Goal: Task Accomplishment & Management: Manage account settings

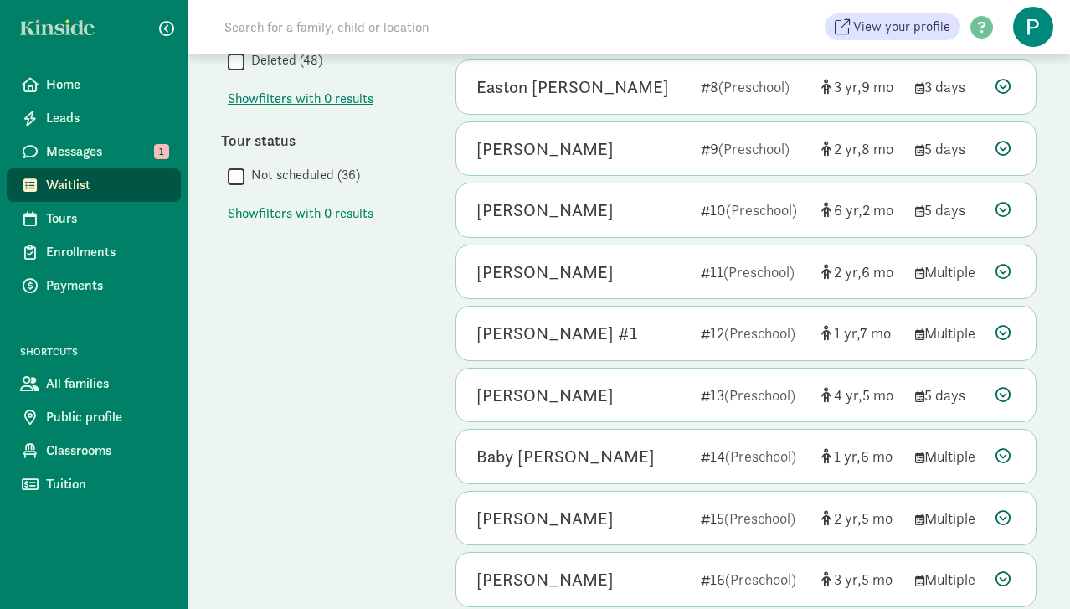
scroll to position [566, 0]
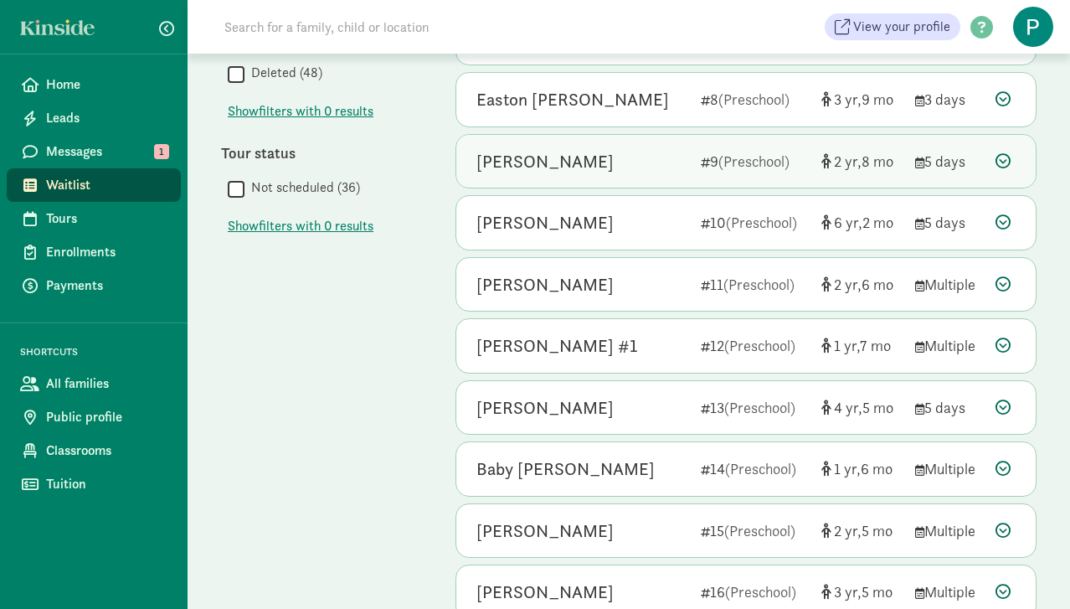
click at [1006, 158] on icon at bounding box center [1003, 160] width 15 height 15
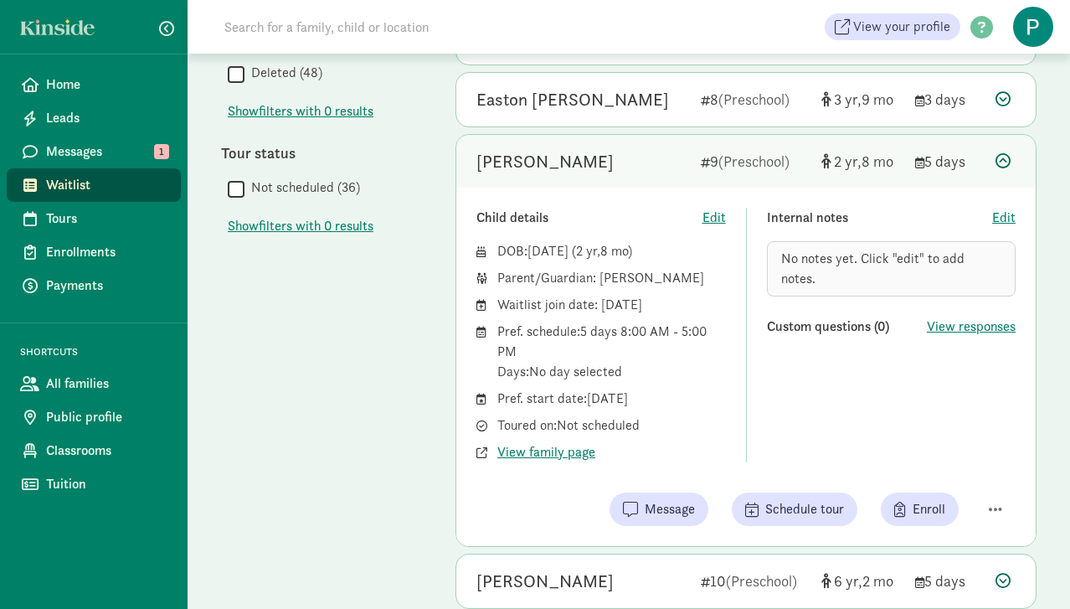
click at [1006, 158] on icon at bounding box center [1003, 160] width 15 height 15
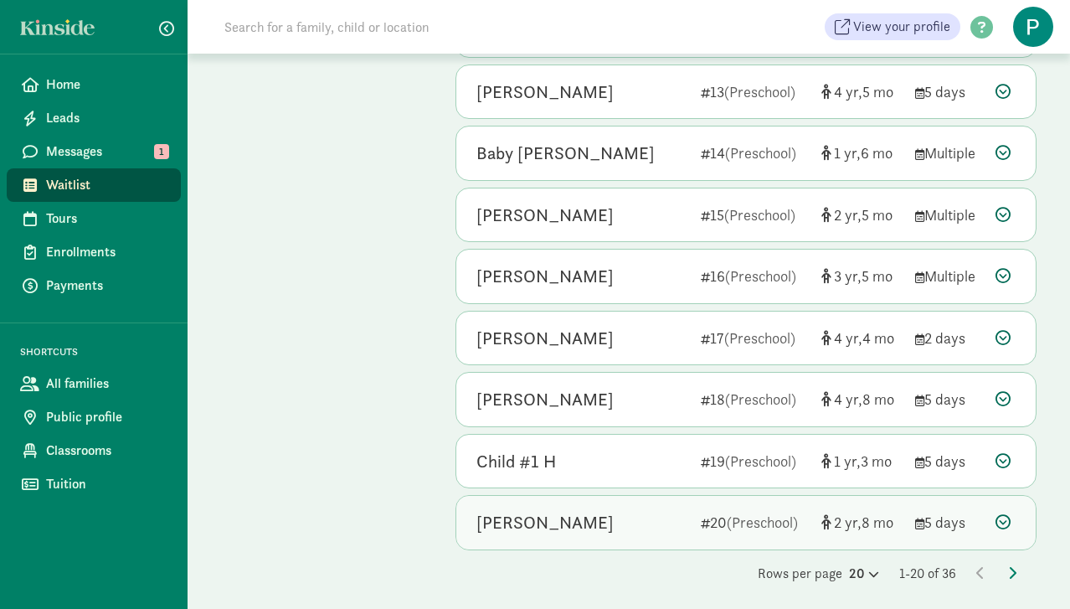
scroll to position [881, 0]
click at [978, 567] on icon at bounding box center [981, 573] width 8 height 13
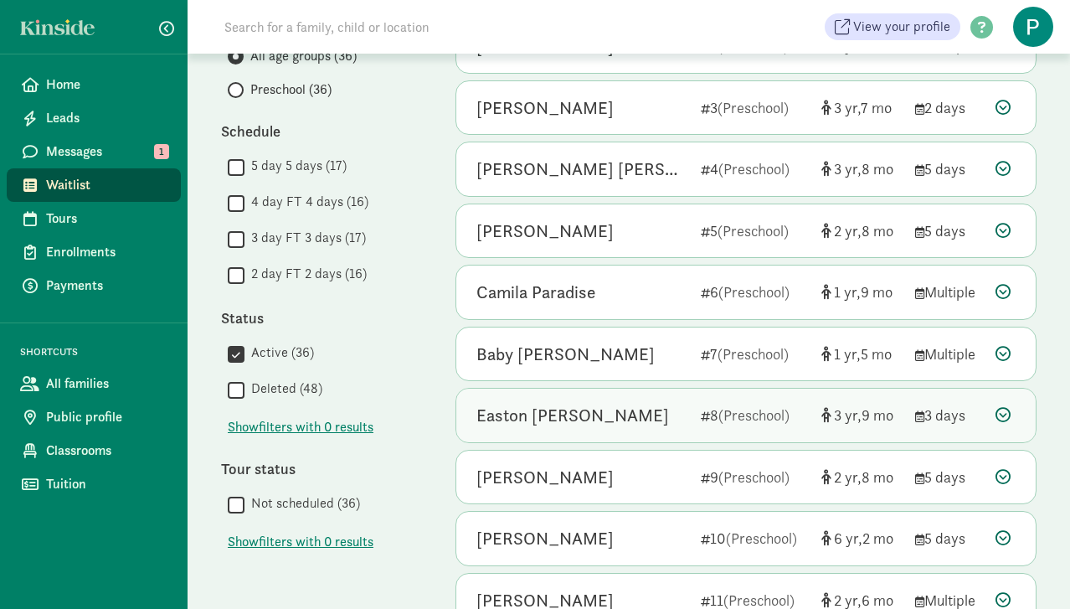
scroll to position [256, 0]
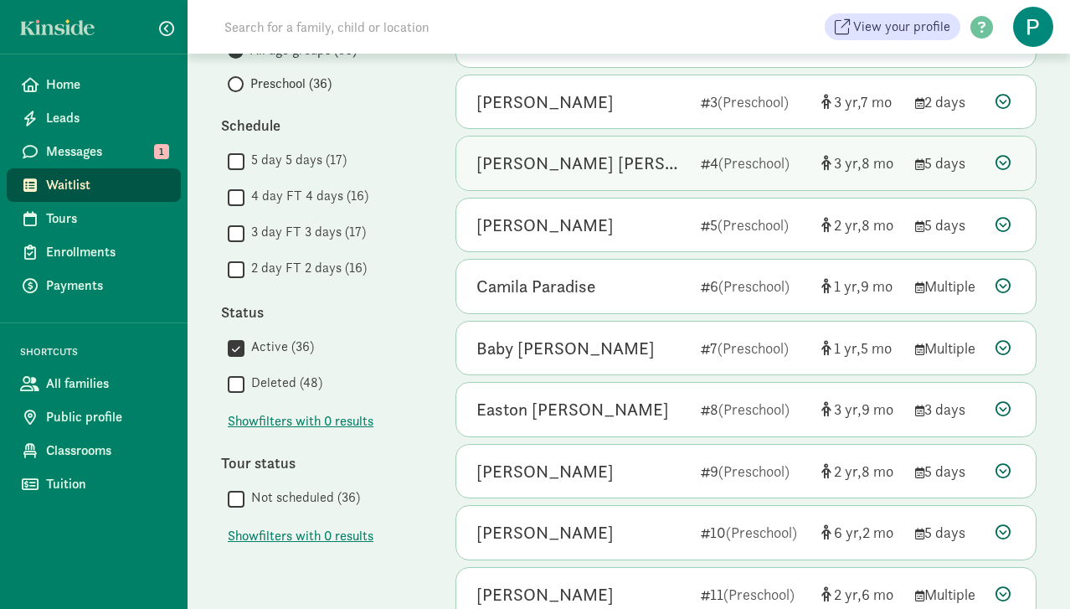
click at [553, 162] on div "[PERSON_NAME] [PERSON_NAME]" at bounding box center [582, 163] width 211 height 27
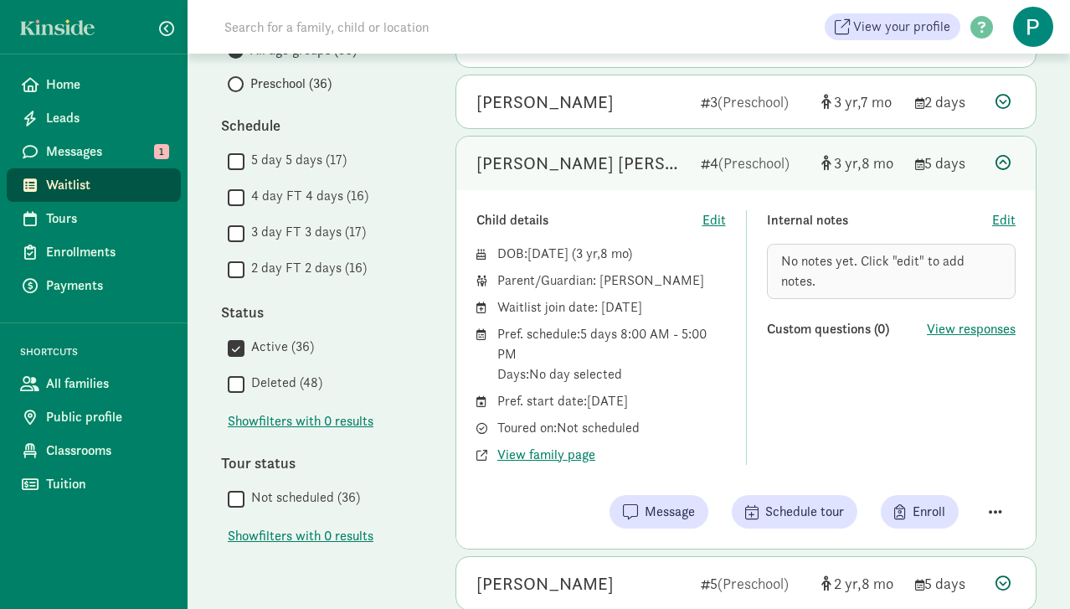
click at [997, 512] on span "button" at bounding box center [995, 511] width 13 height 15
click at [980, 391] on div "Internal notes Edit No notes yet. Click "edit" to add notes. Custom questions (…" at bounding box center [892, 337] width 250 height 255
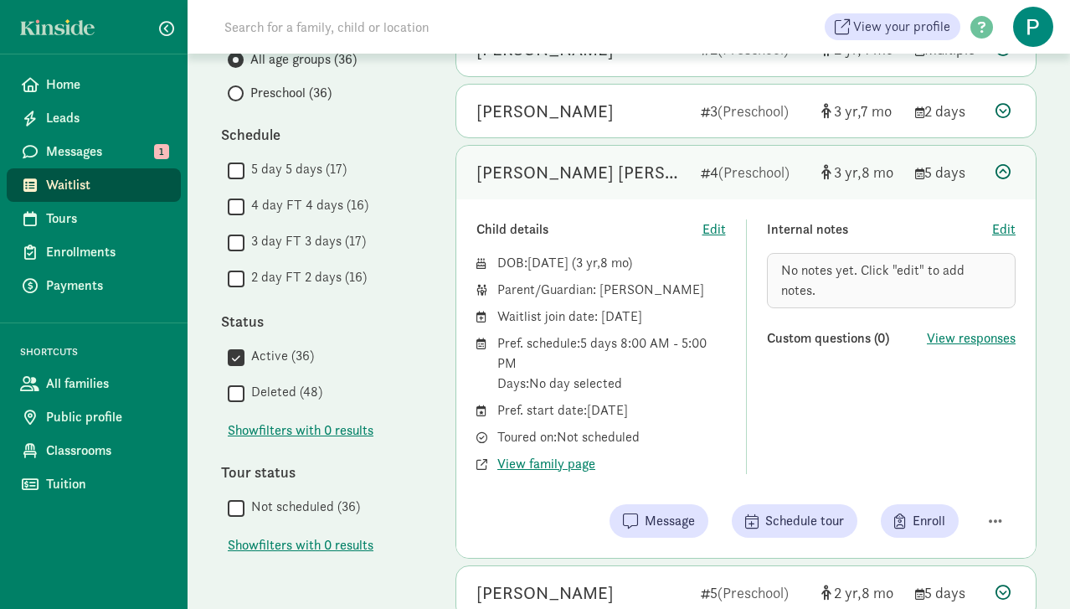
scroll to position [214, 0]
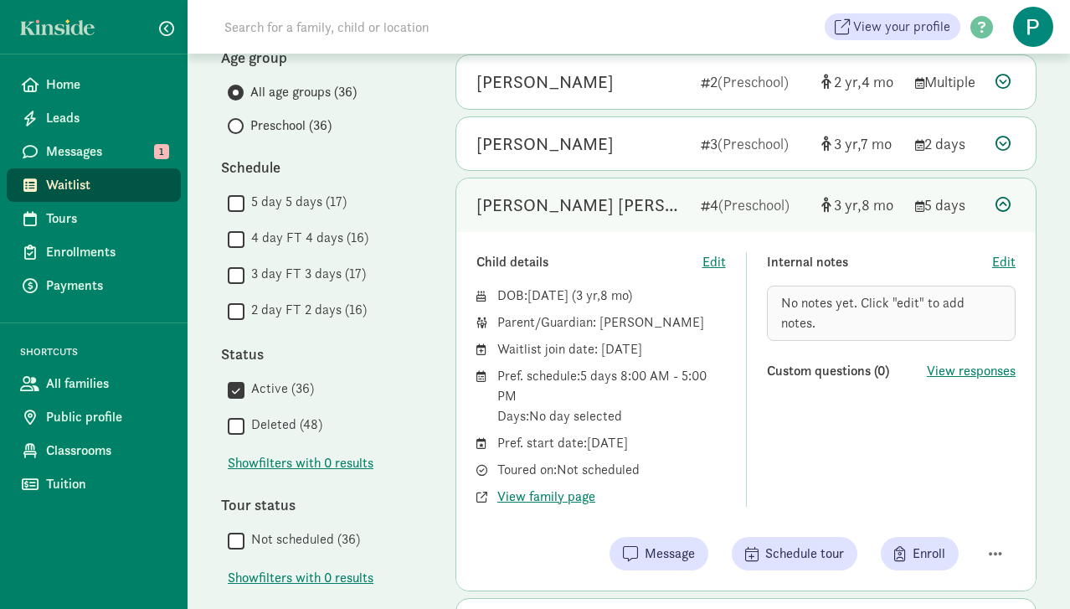
click at [1001, 202] on icon at bounding box center [1003, 204] width 15 height 15
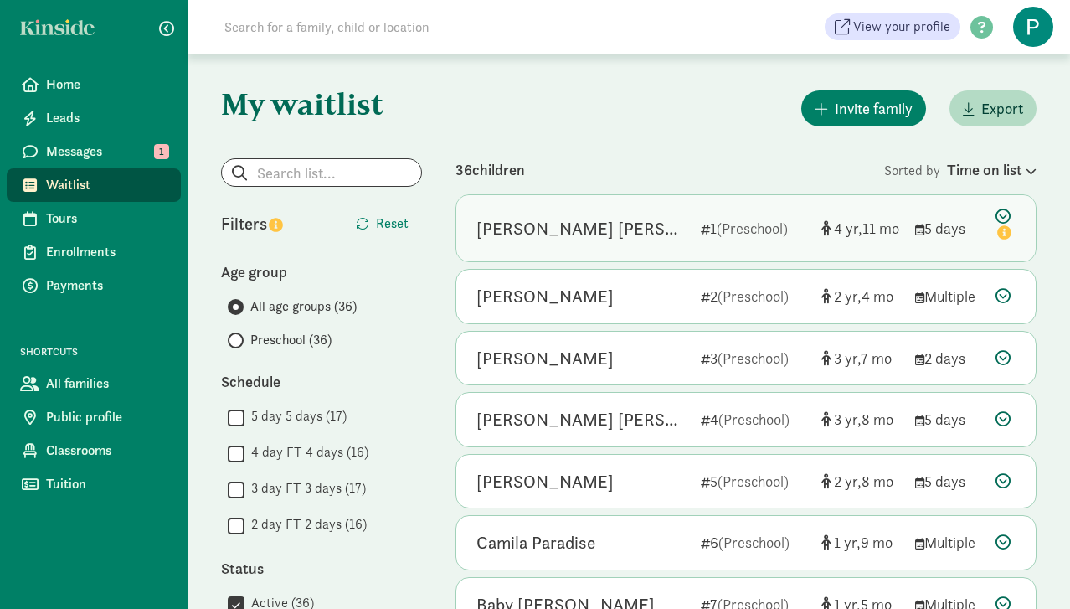
scroll to position [0, 0]
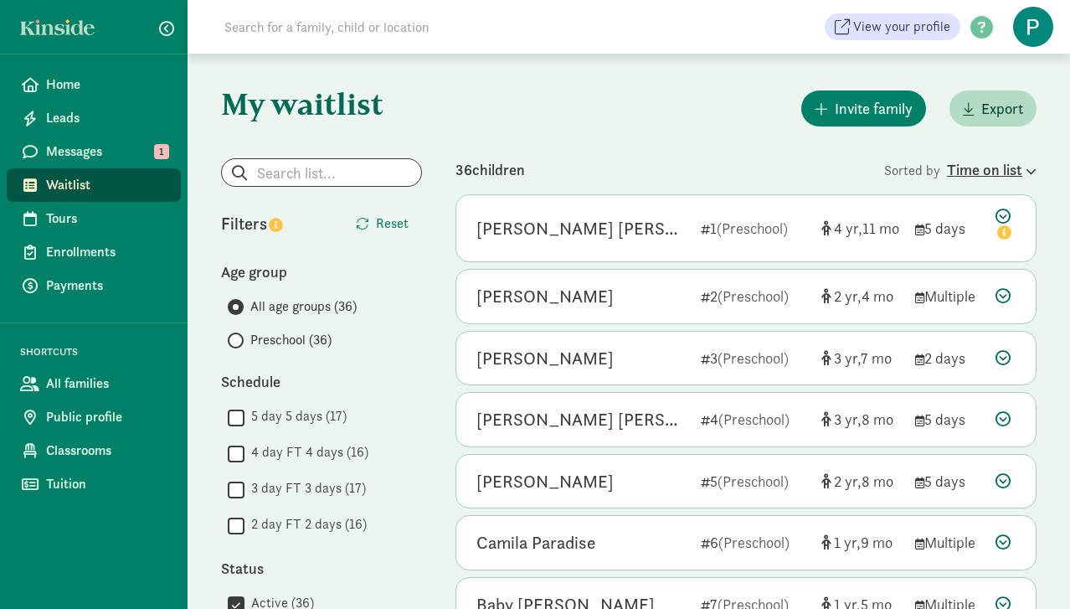
click at [979, 171] on div "Time on list" at bounding box center [992, 169] width 90 height 23
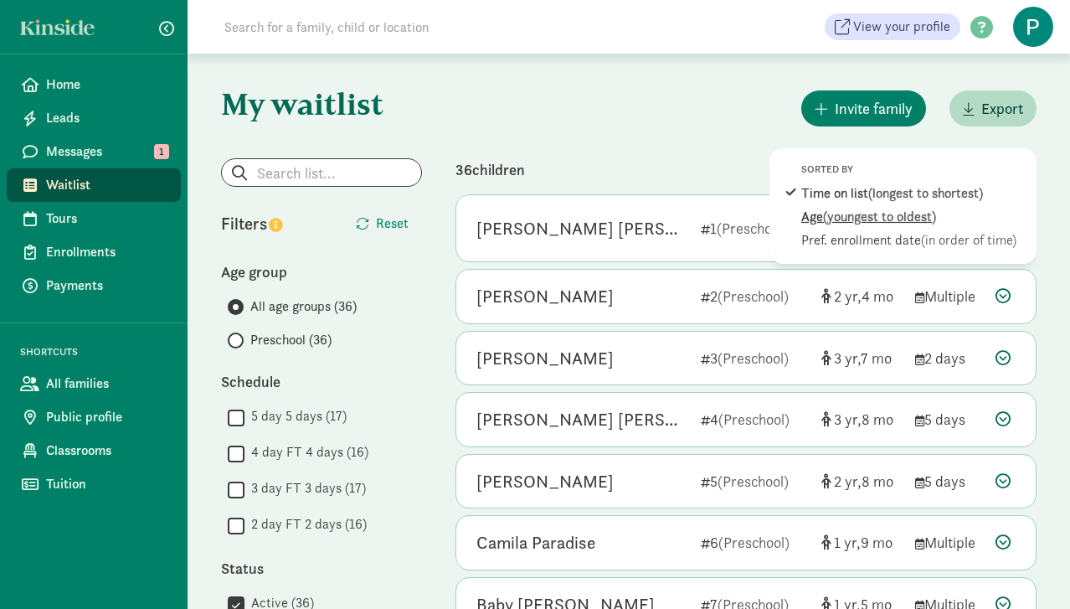
click at [905, 214] on span "(youngest to oldest)" at bounding box center [879, 217] width 113 height 18
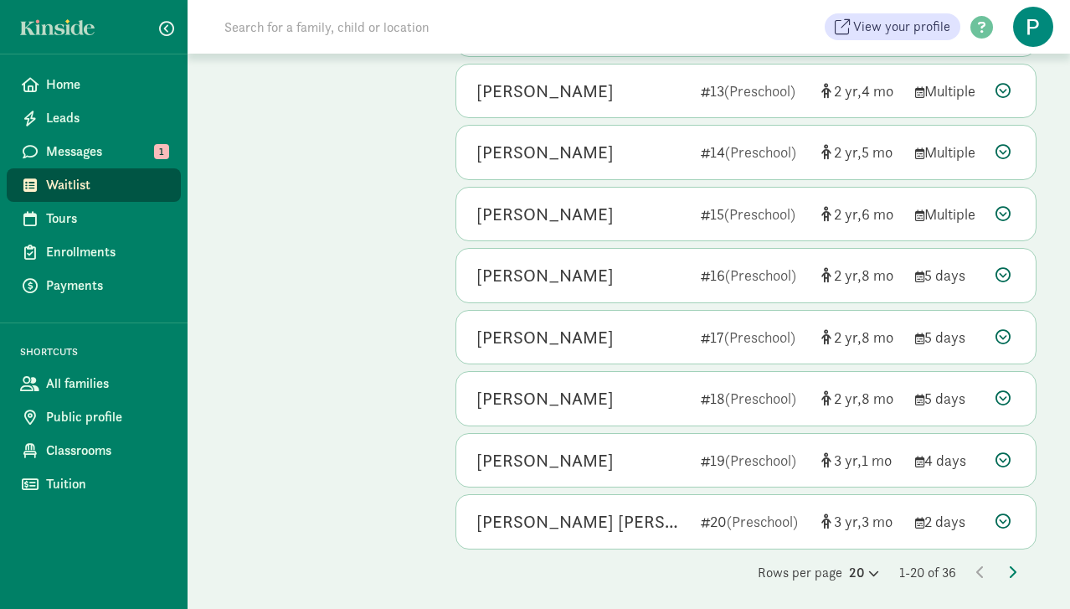
scroll to position [881, 0]
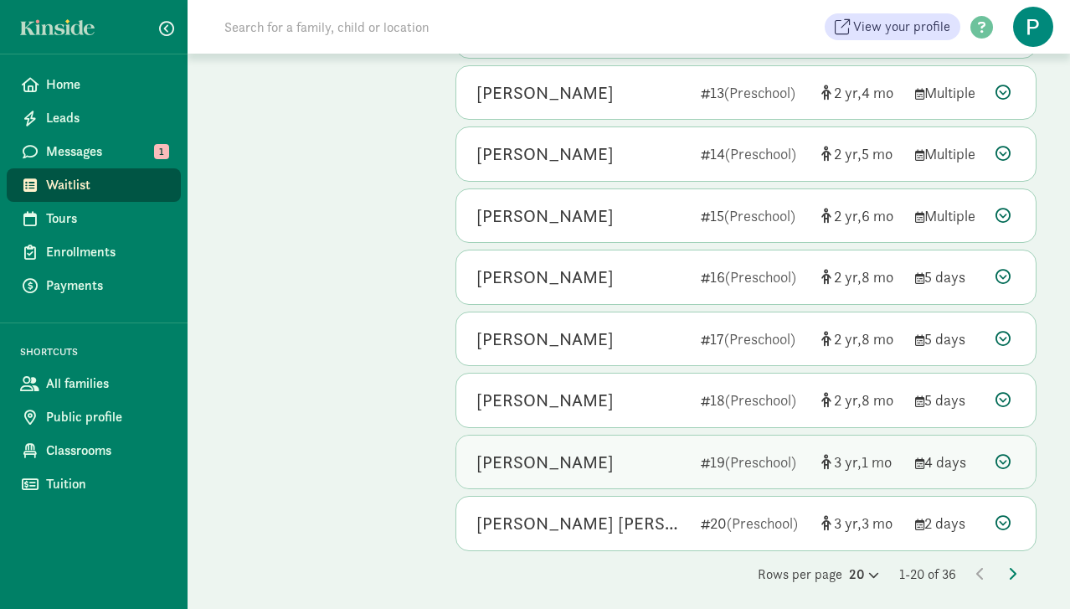
click at [508, 463] on div "[PERSON_NAME]" at bounding box center [545, 462] width 137 height 27
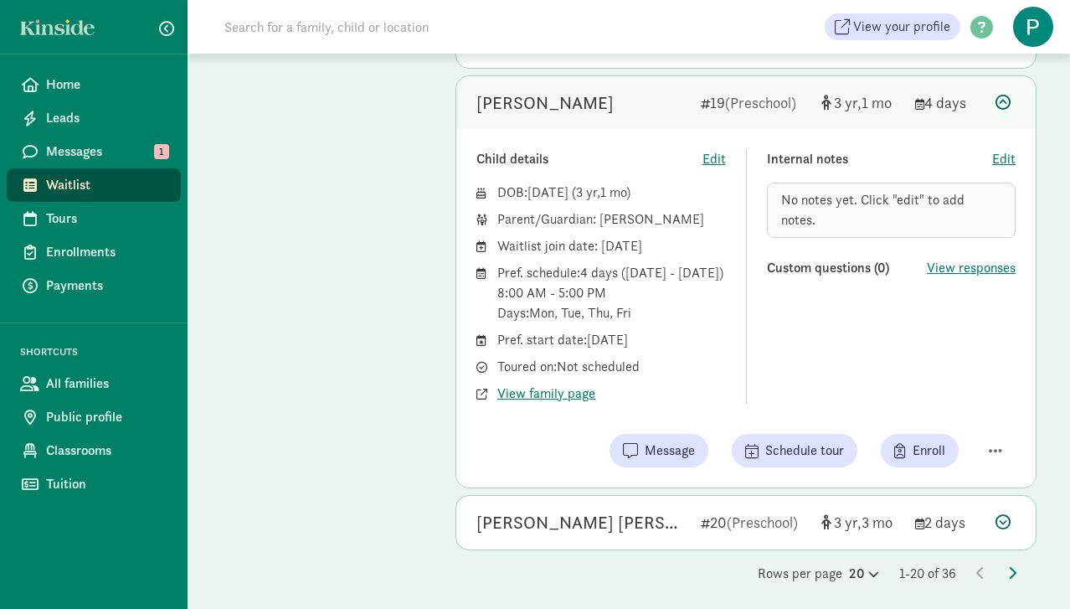
scroll to position [1240, 0]
click at [572, 387] on span "View family page" at bounding box center [546, 394] width 98 height 20
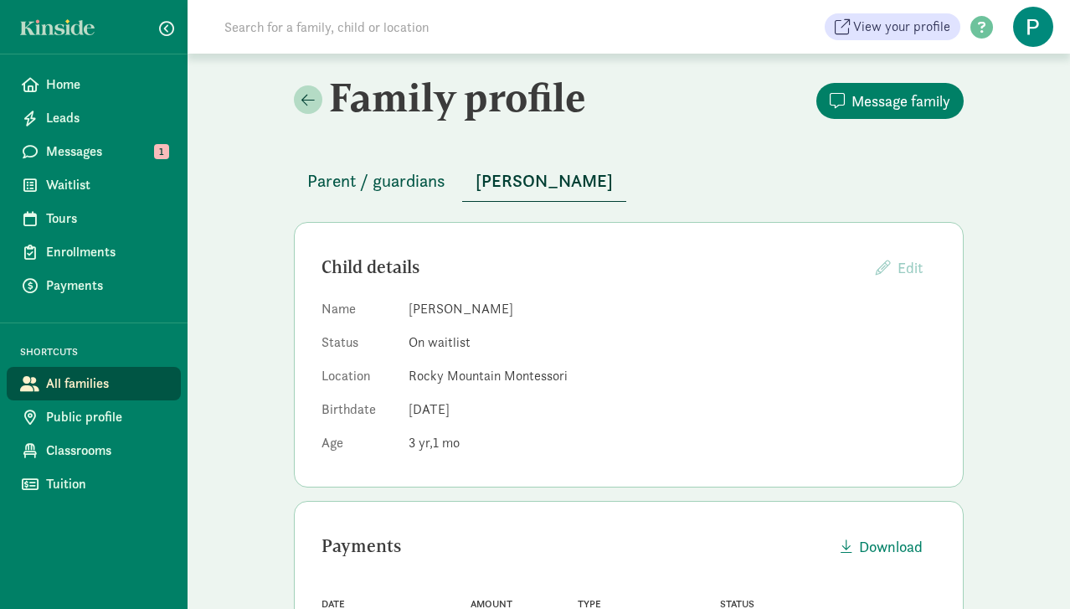
click at [416, 181] on span "Parent / guardians" at bounding box center [376, 181] width 138 height 27
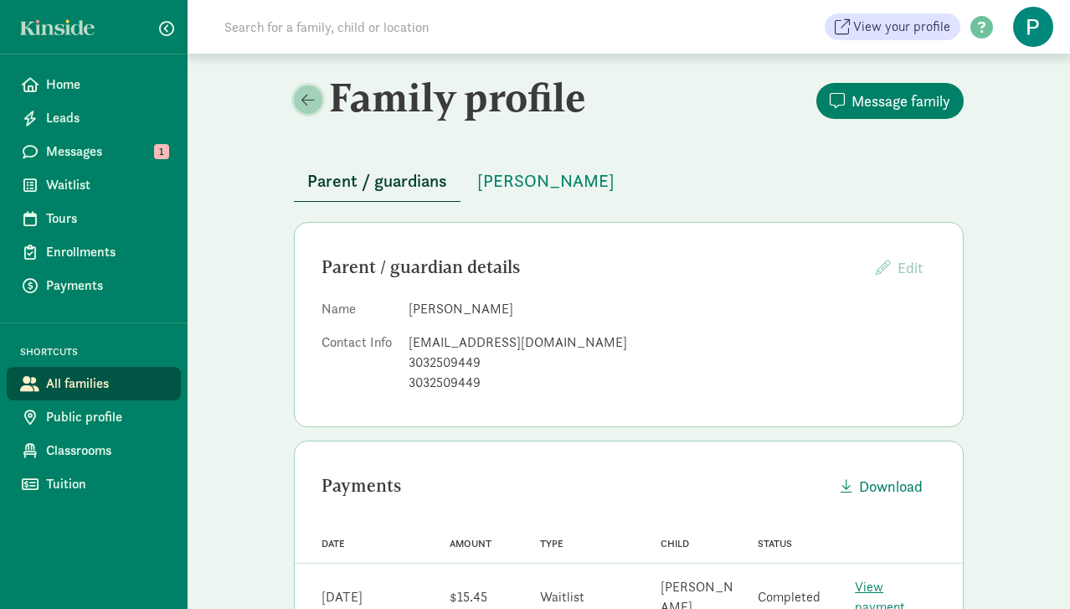
click at [307, 97] on span at bounding box center [308, 99] width 13 height 15
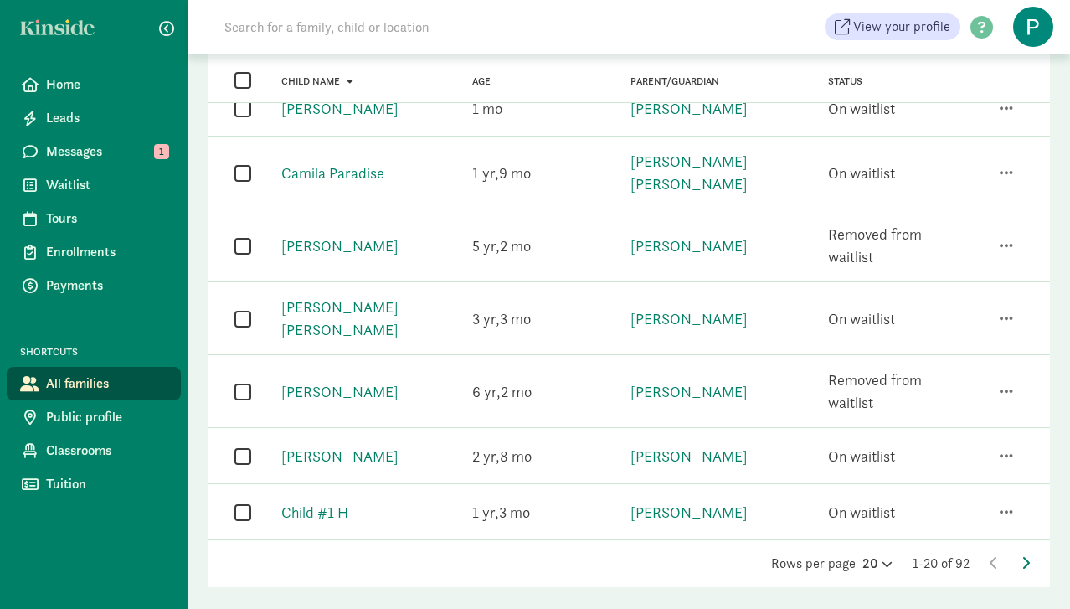
scroll to position [1077, 0]
click at [1025, 558] on icon at bounding box center [1026, 564] width 8 height 13
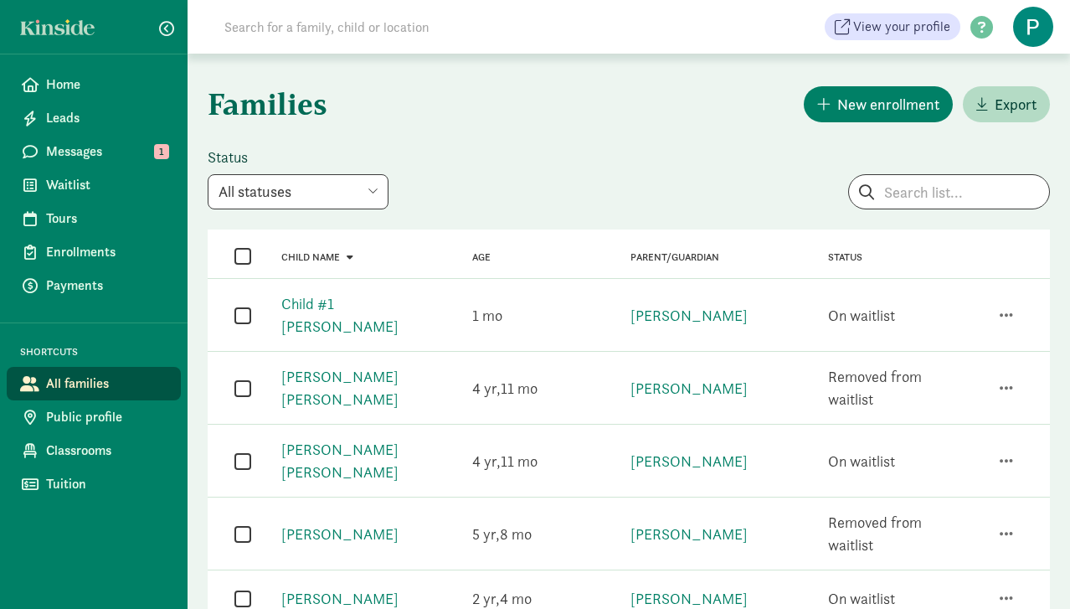
scroll to position [0, 0]
select select "on_waitlist"
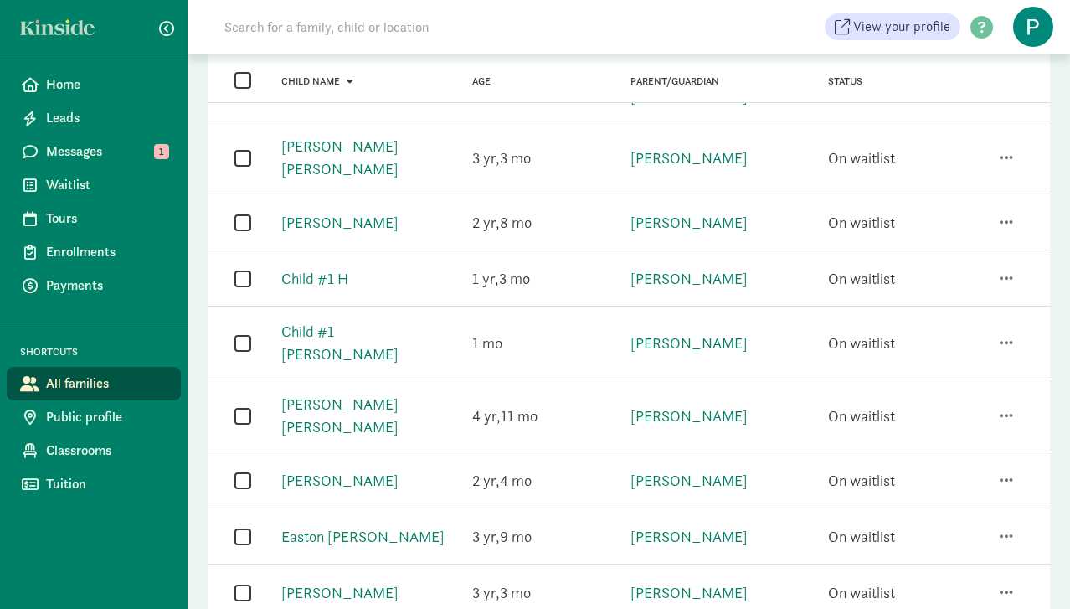
scroll to position [511, 0]
click at [350, 137] on link "[PERSON_NAME] [PERSON_NAME]" at bounding box center [339, 158] width 117 height 42
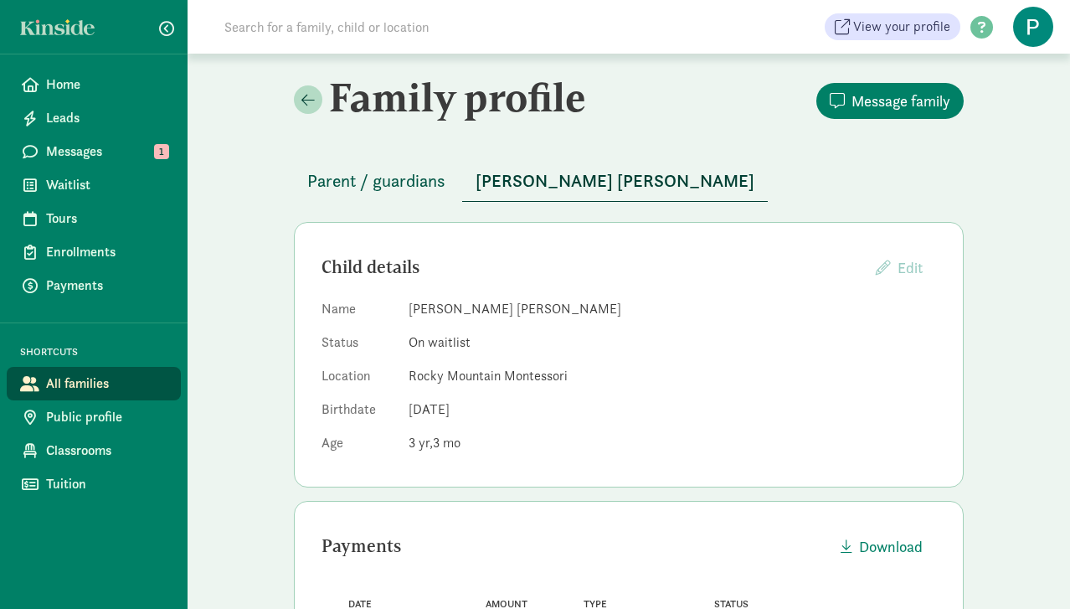
click at [374, 177] on span "Parent / guardians" at bounding box center [376, 181] width 138 height 27
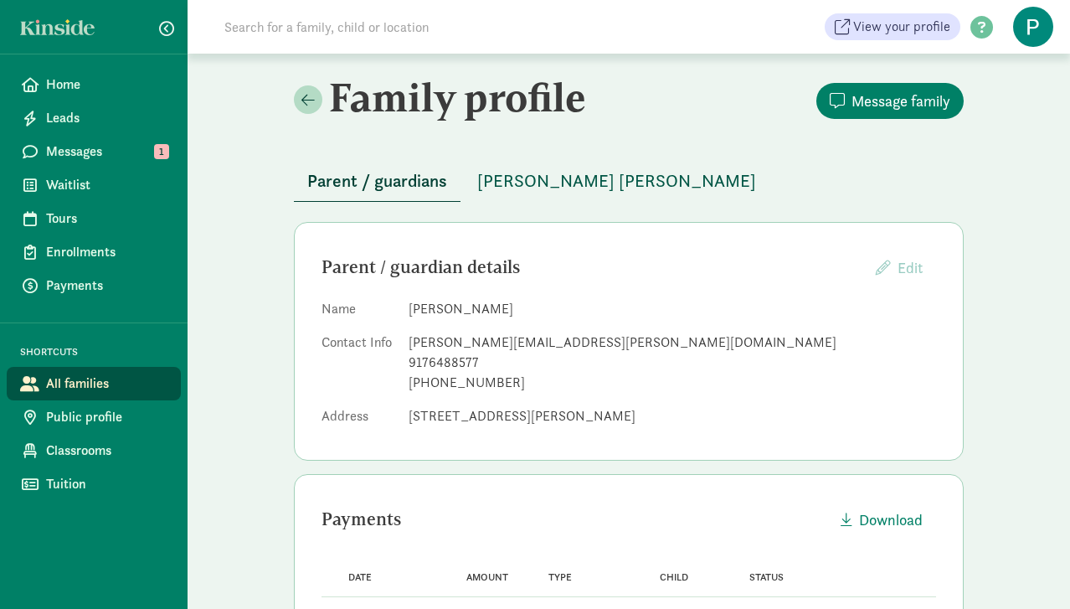
click at [602, 178] on span "[PERSON_NAME] [PERSON_NAME]" at bounding box center [616, 181] width 279 height 27
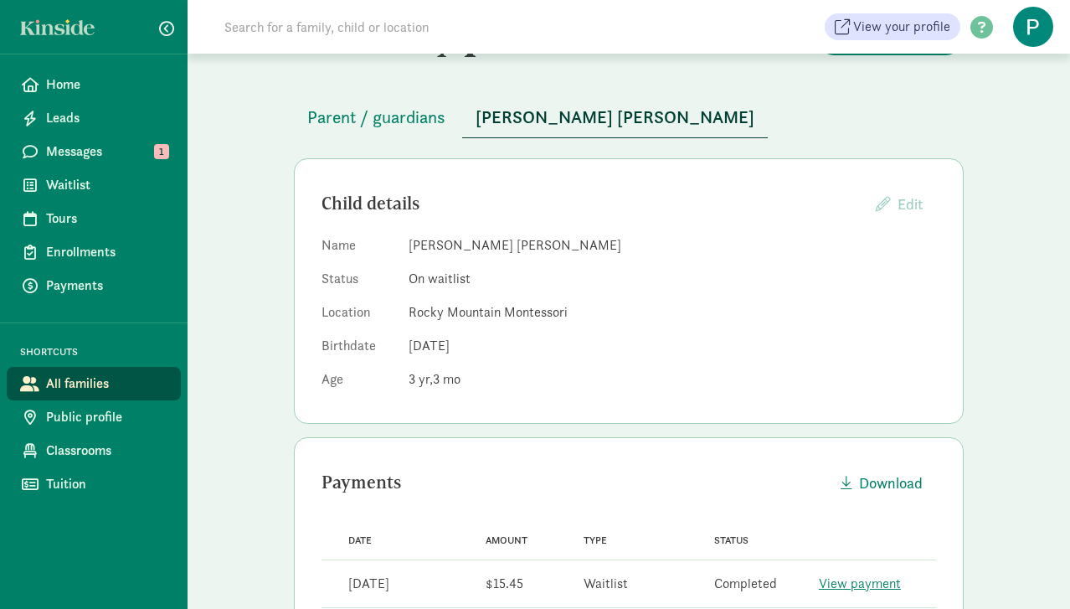
scroll to position [71, 0]
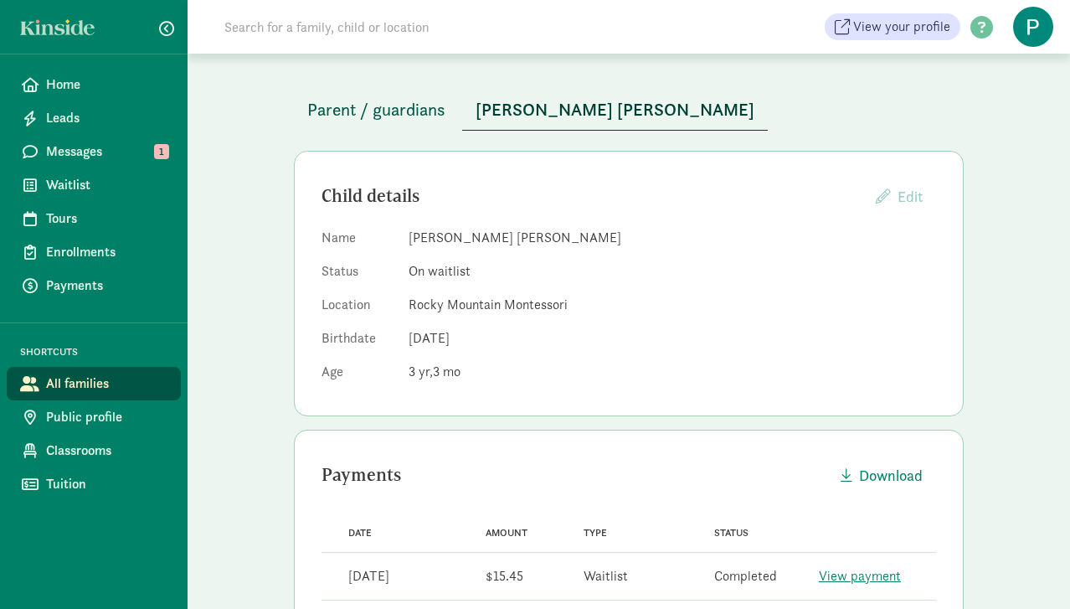
click at [389, 109] on span "Parent / guardians" at bounding box center [376, 109] width 138 height 27
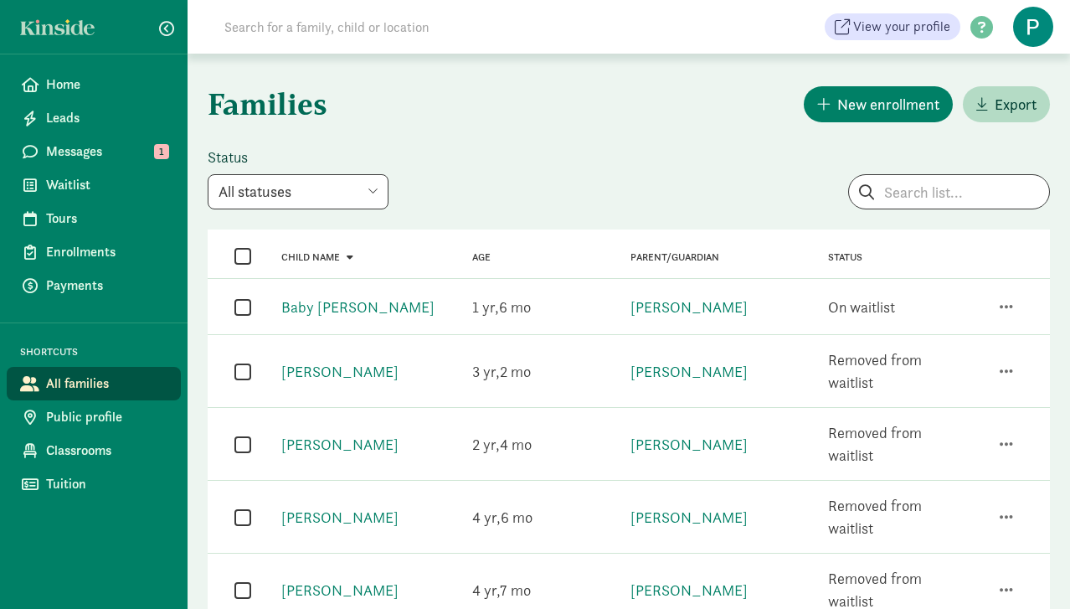
select select "on_waitlist"
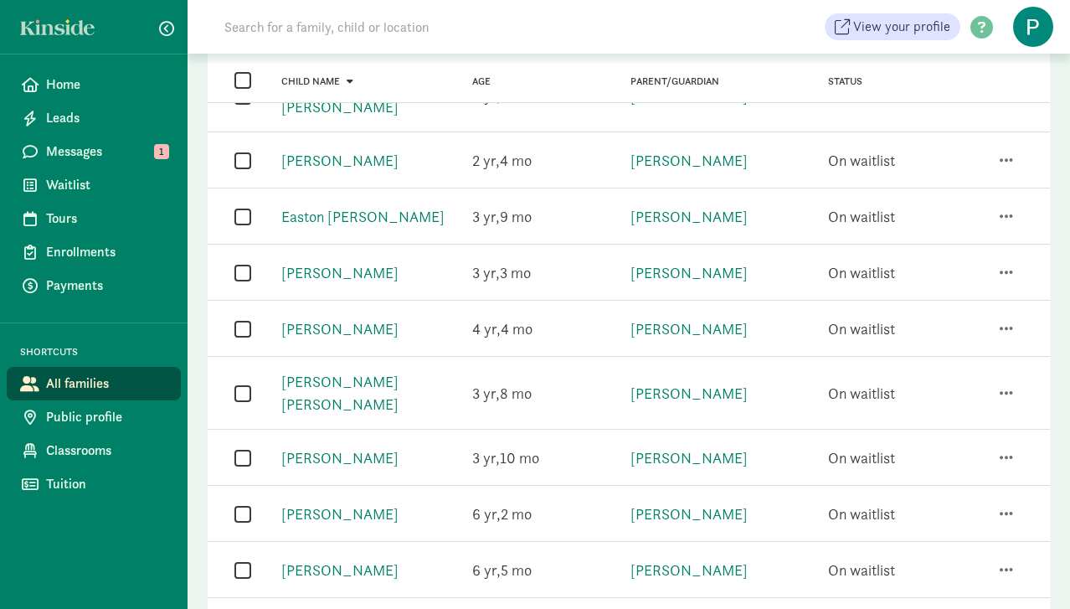
scroll to position [843, 0]
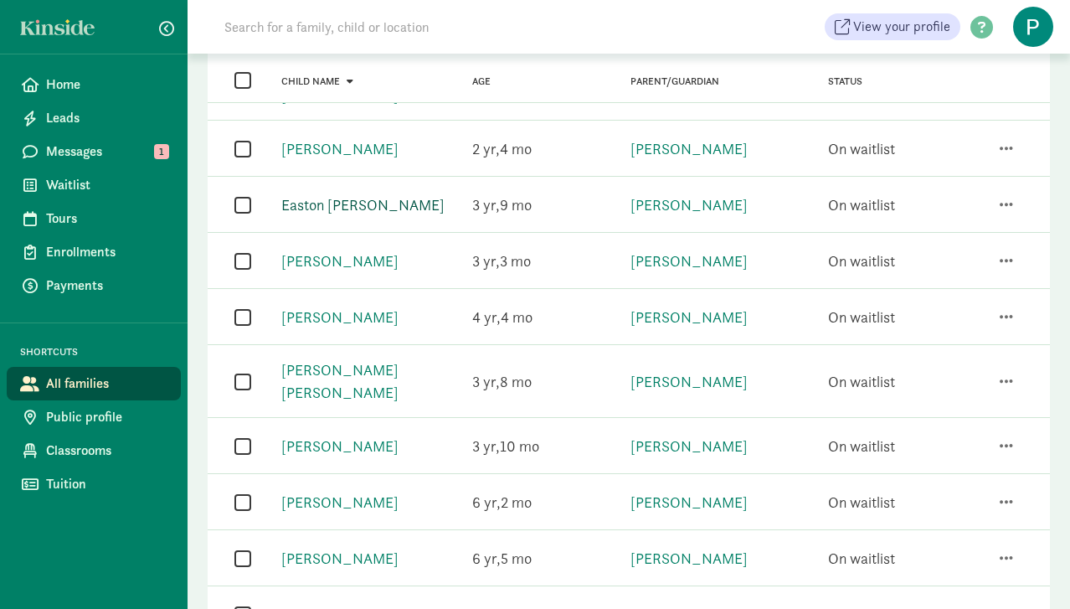
click at [349, 195] on link "Easton [PERSON_NAME]" at bounding box center [362, 204] width 163 height 19
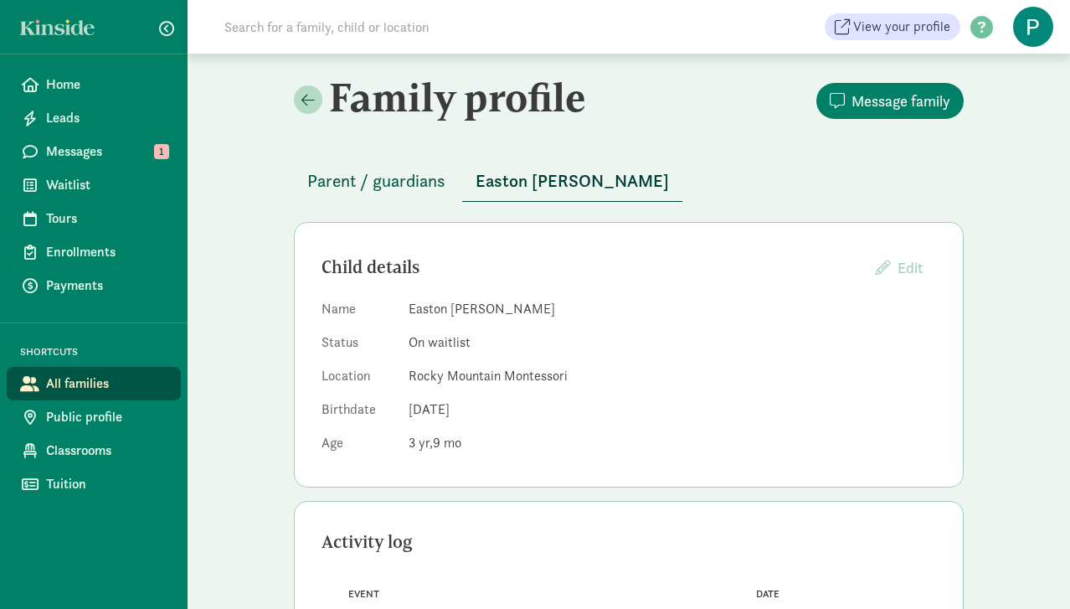
click at [417, 183] on span "Parent / guardians" at bounding box center [376, 181] width 138 height 27
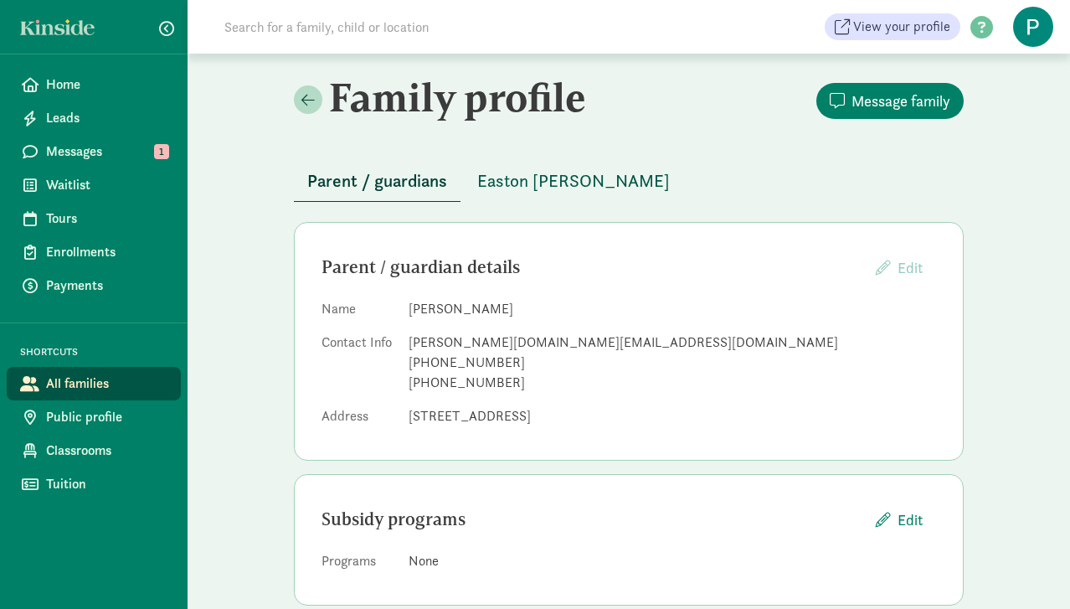
click at [553, 182] on span "Easton [PERSON_NAME]" at bounding box center [573, 181] width 193 height 27
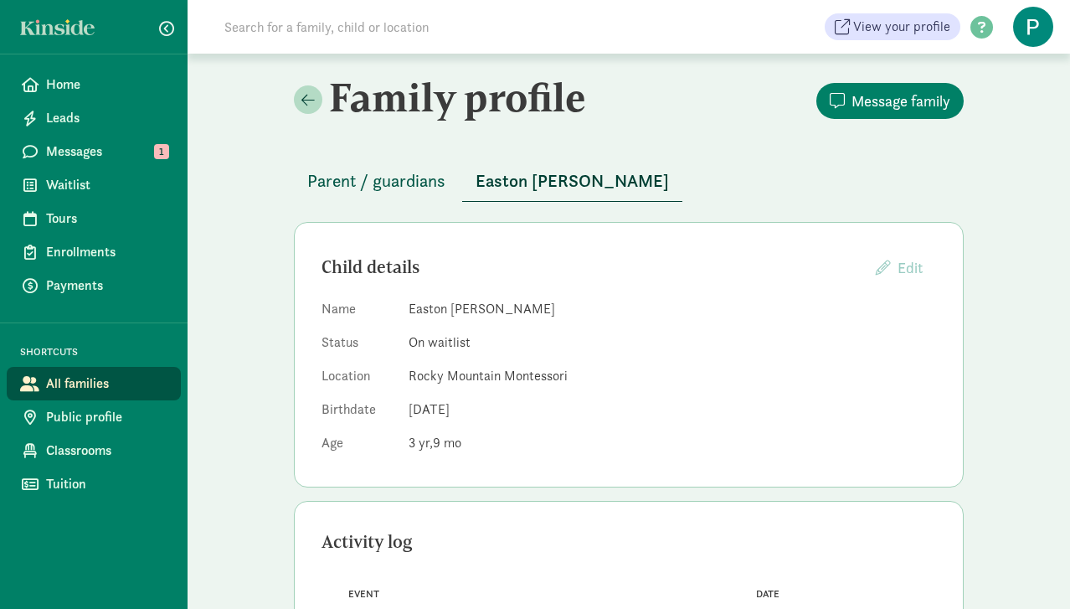
click at [342, 181] on span "Parent / guardians" at bounding box center [376, 181] width 138 height 27
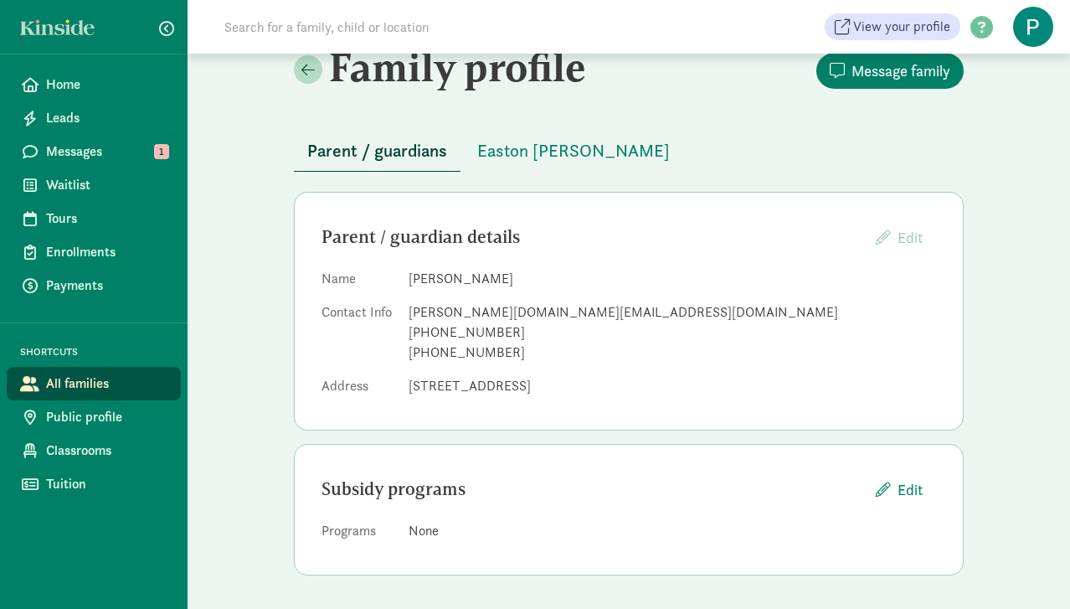
scroll to position [29, 0]
click at [308, 70] on span at bounding box center [308, 70] width 13 height 15
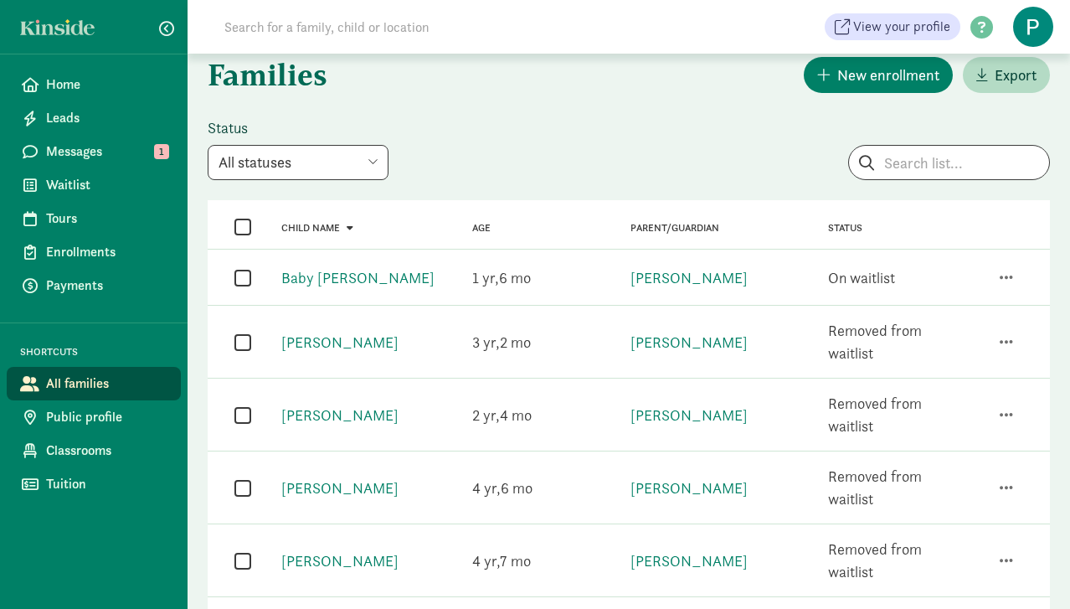
select select "on_waitlist"
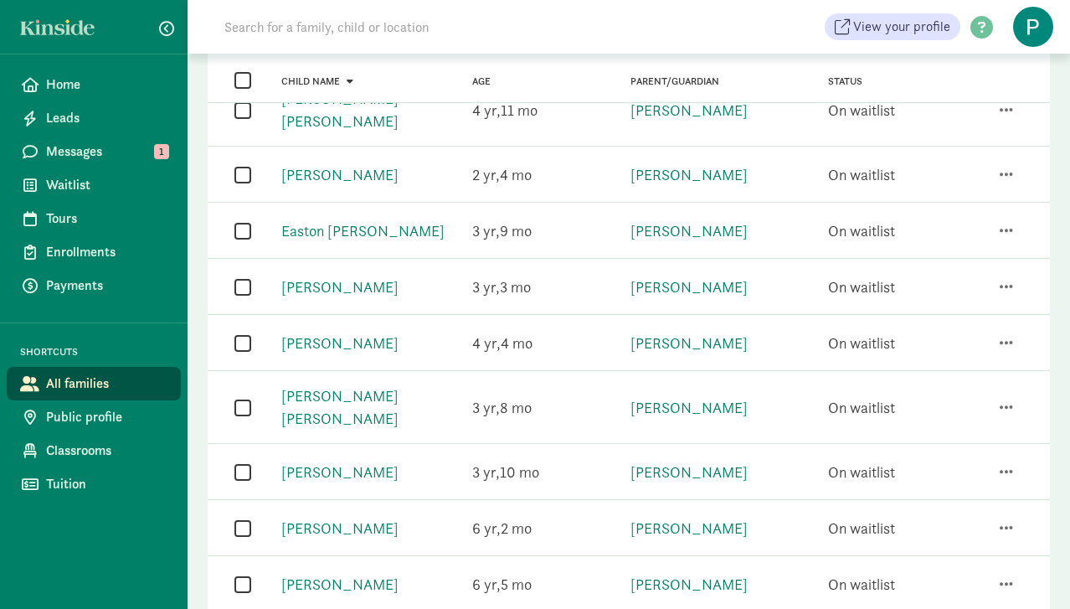
scroll to position [817, 0]
click at [354, 276] on link "Emerson Pierce" at bounding box center [339, 285] width 117 height 19
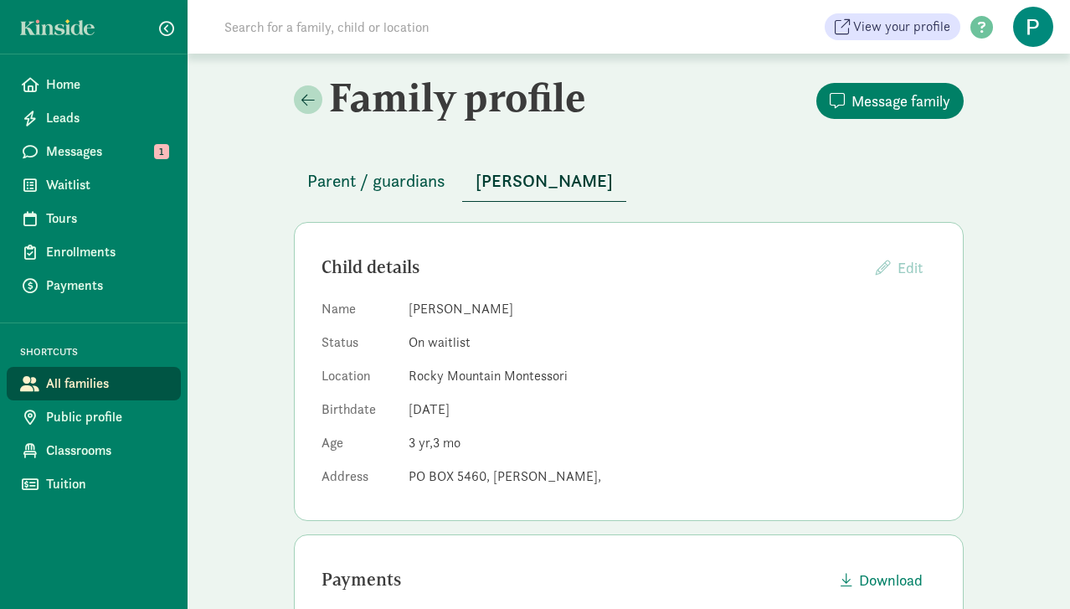
click at [397, 180] on span "Parent / guardians" at bounding box center [376, 181] width 138 height 27
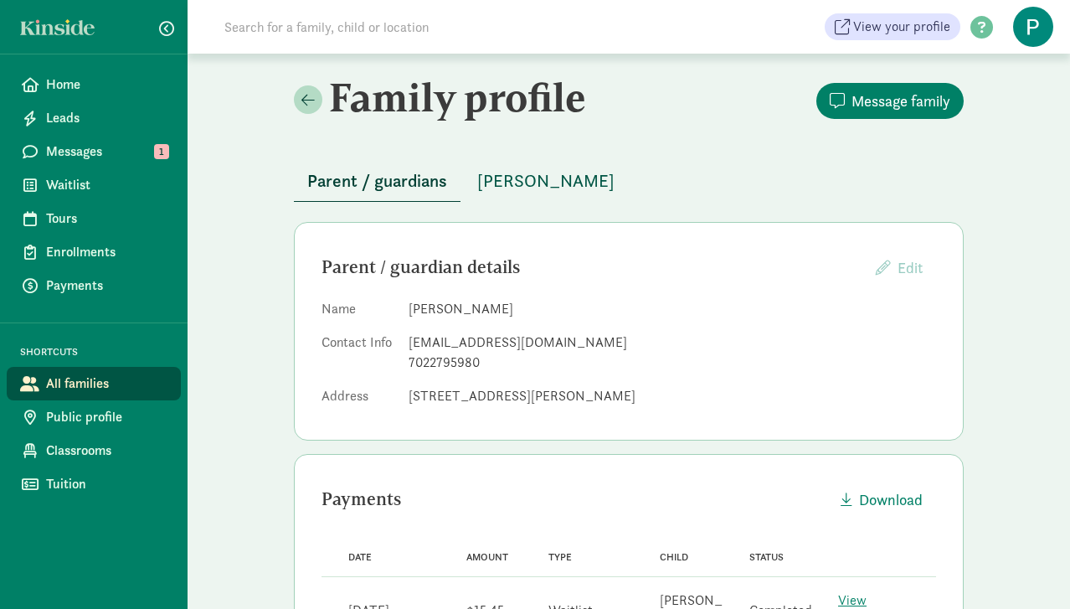
click at [525, 183] on span "Emerson Pierce" at bounding box center [545, 181] width 137 height 27
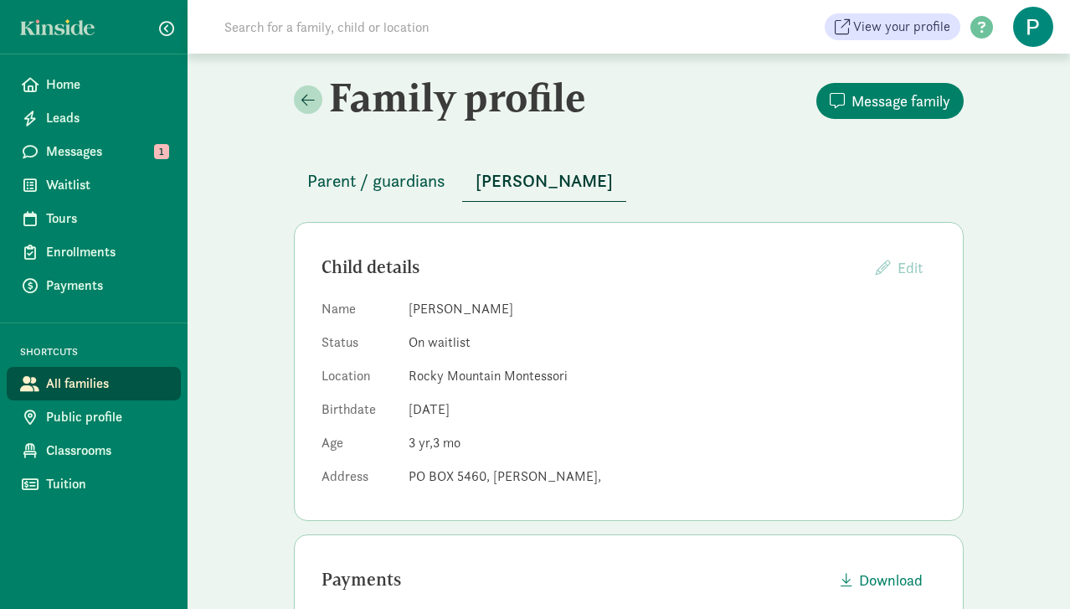
click at [336, 179] on span "Parent / guardians" at bounding box center [376, 181] width 138 height 27
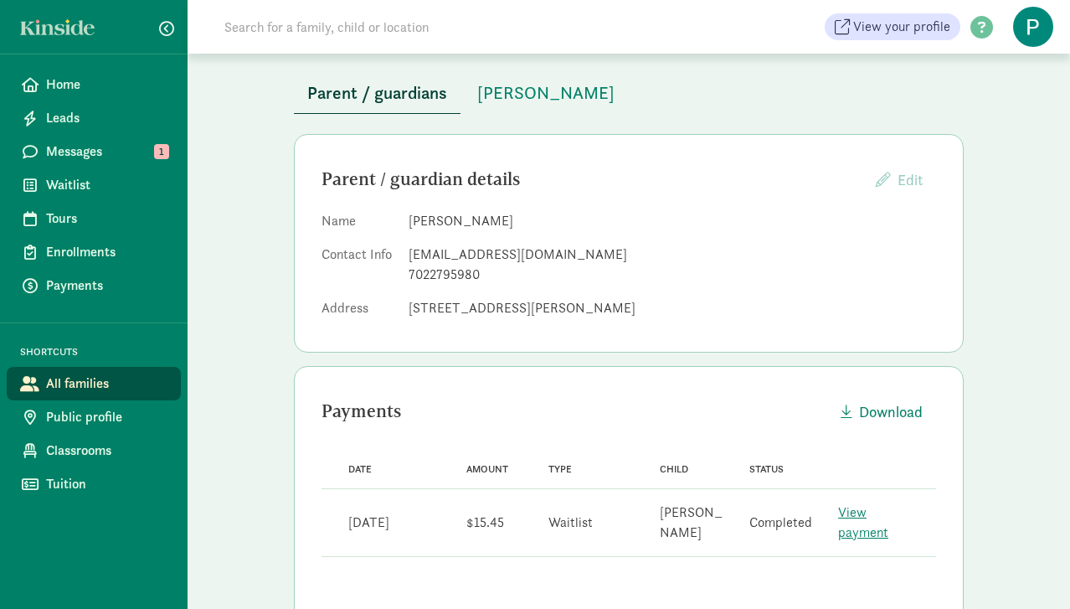
scroll to position [84, 0]
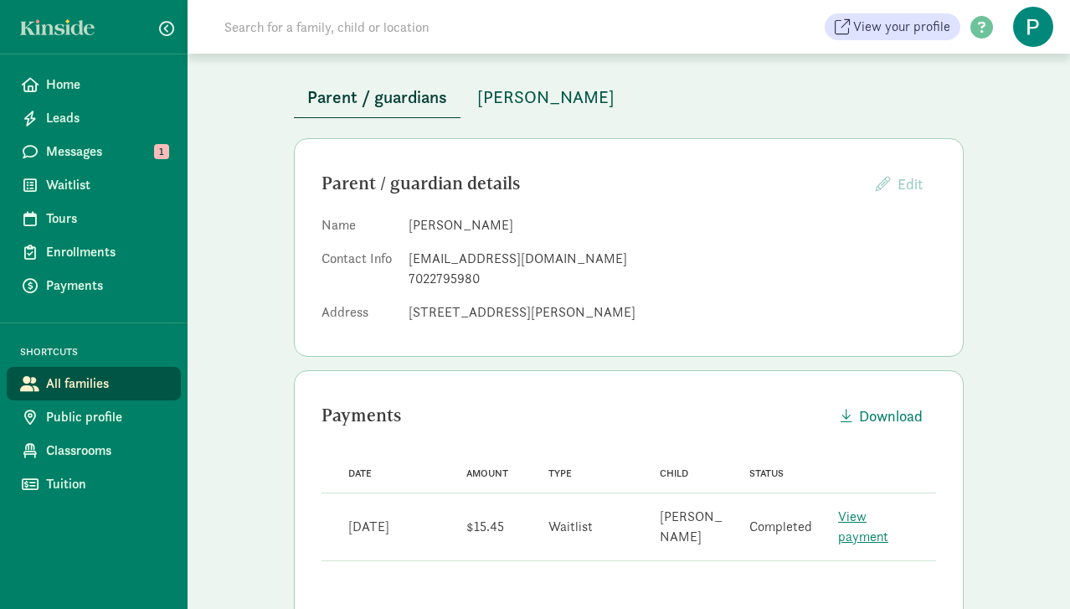
click at [557, 95] on span "Emerson Pierce" at bounding box center [545, 97] width 137 height 27
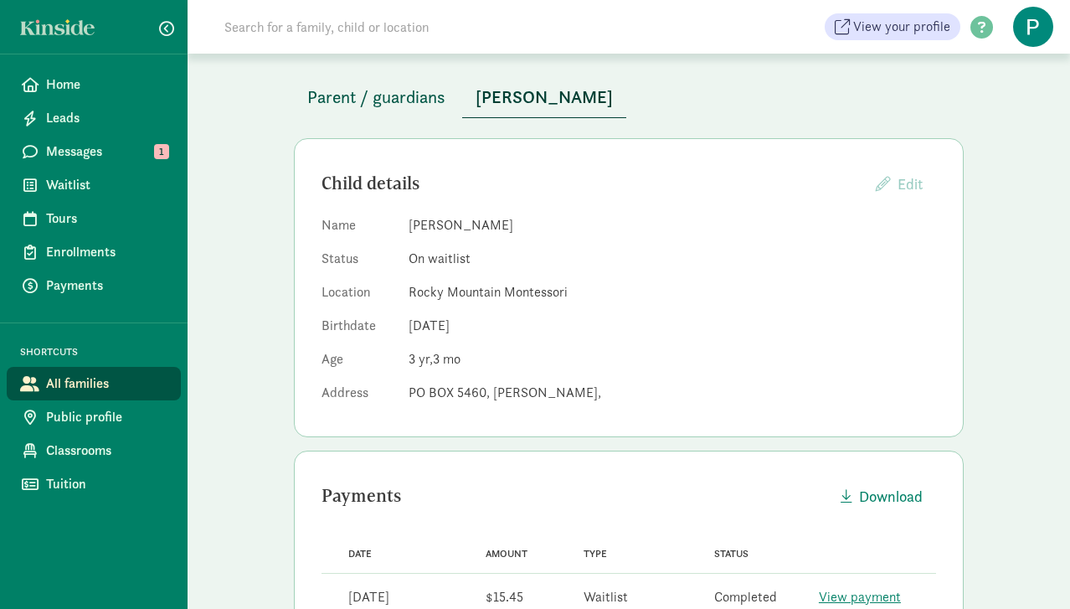
click at [425, 90] on span "Parent / guardians" at bounding box center [376, 97] width 138 height 27
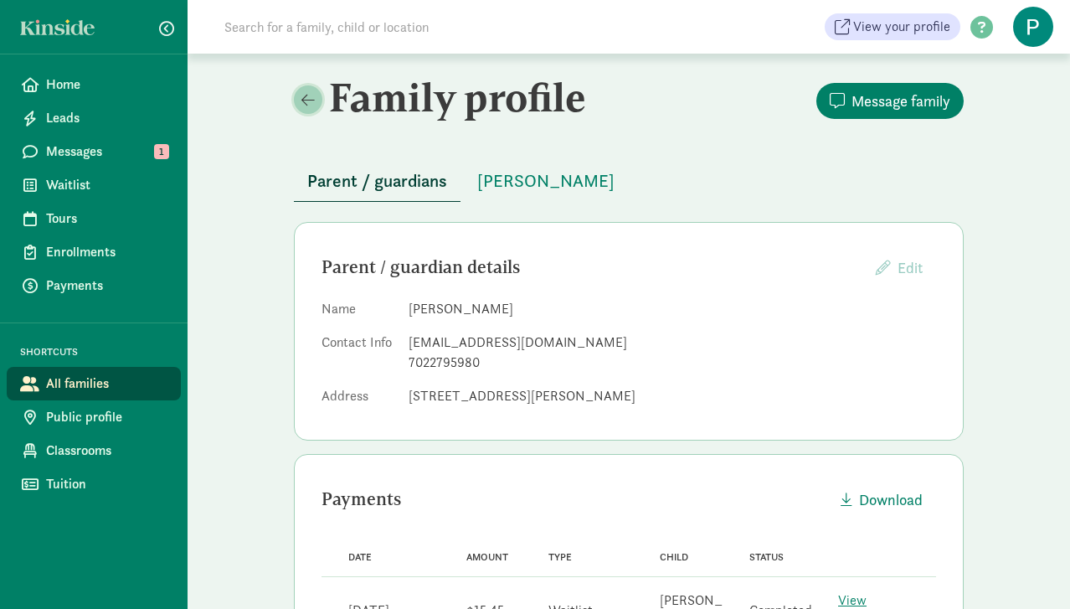
click at [304, 109] on link at bounding box center [308, 99] width 28 height 28
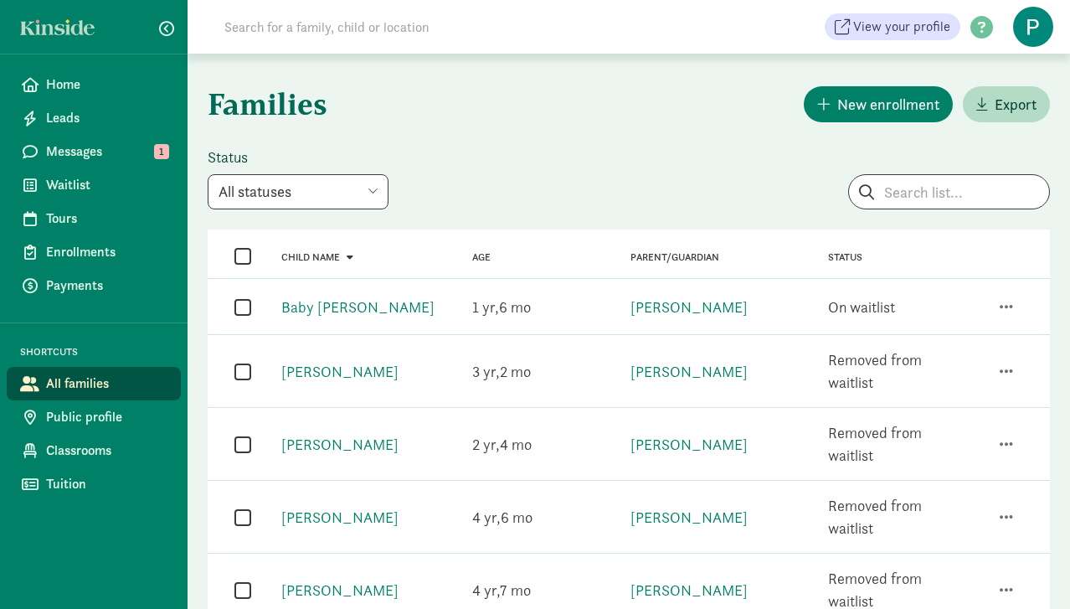
select select "on_waitlist"
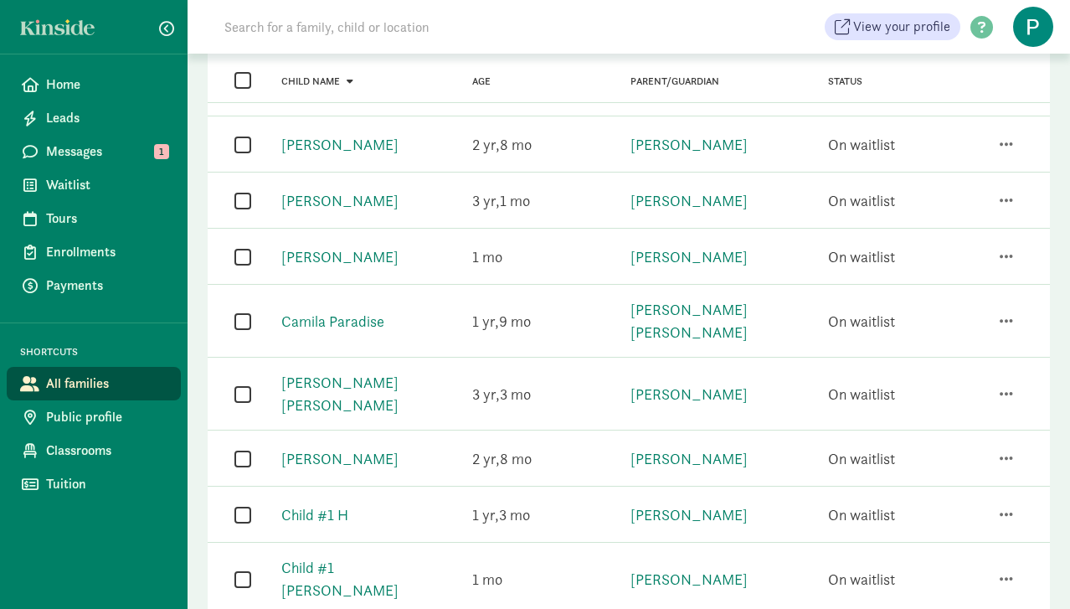
scroll to position [271, 0]
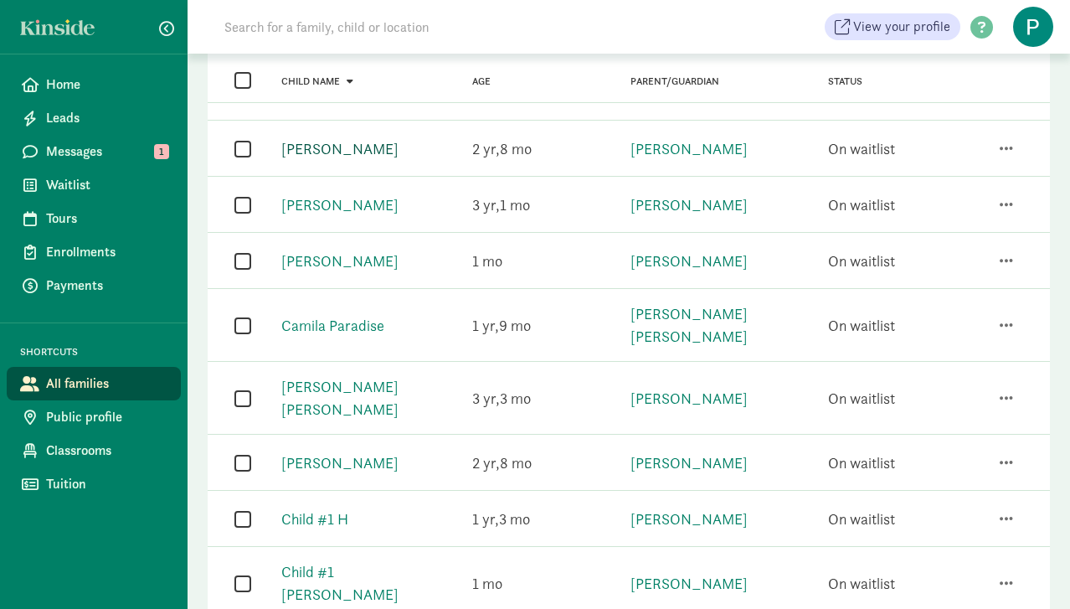
click at [327, 147] on link "[PERSON_NAME]" at bounding box center [339, 148] width 117 height 19
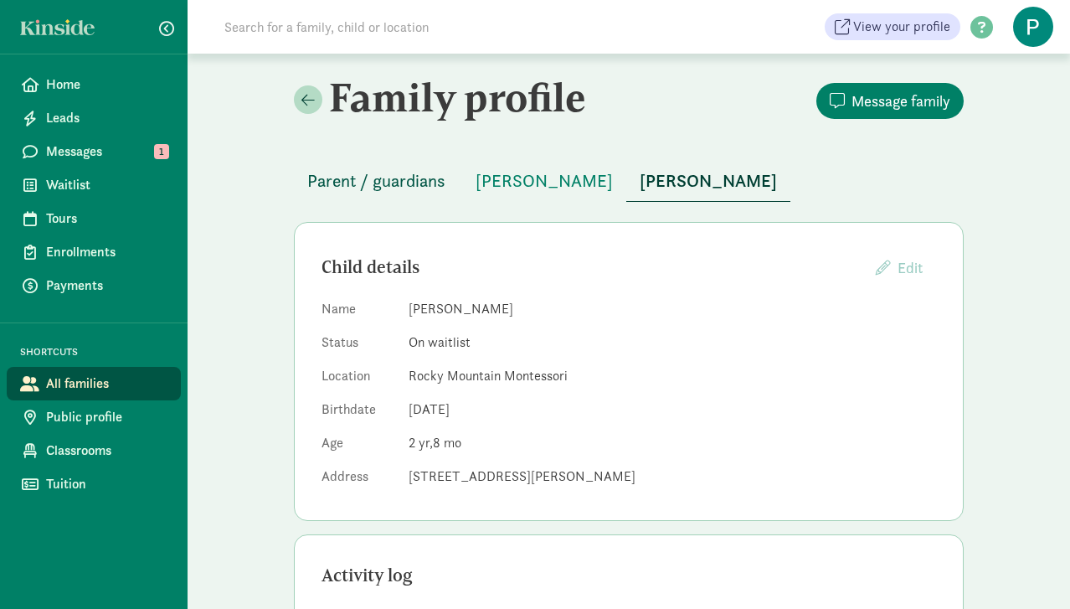
click at [418, 183] on span "Parent / guardians" at bounding box center [376, 181] width 138 height 27
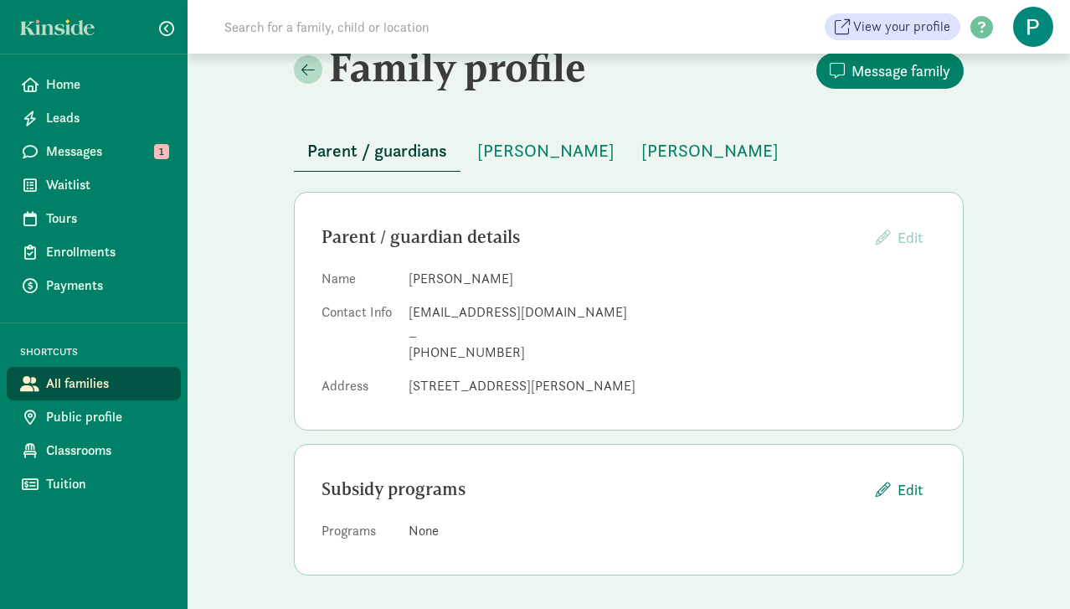
scroll to position [29, 0]
click at [642, 157] on span "[PERSON_NAME]" at bounding box center [710, 151] width 137 height 27
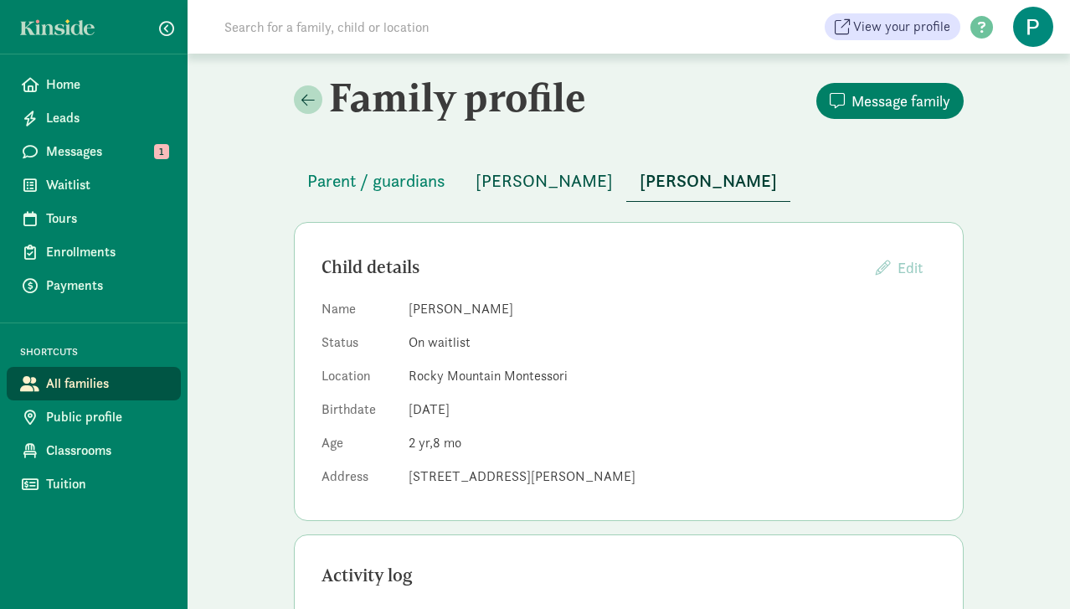
click at [517, 187] on span "Olivia Scott" at bounding box center [544, 181] width 137 height 27
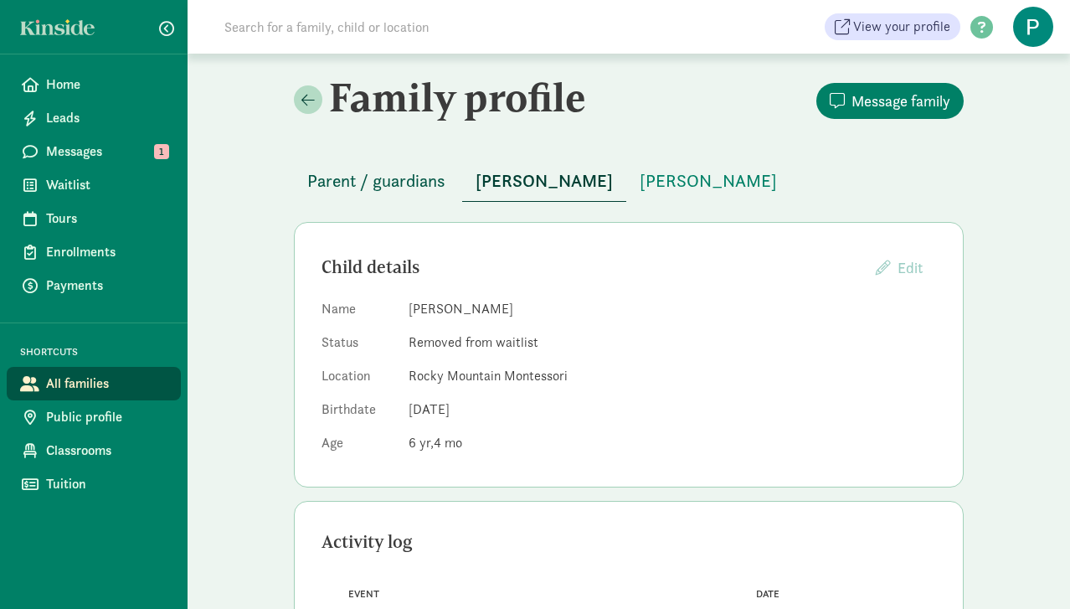
click at [415, 181] on span "Parent / guardians" at bounding box center [376, 181] width 138 height 27
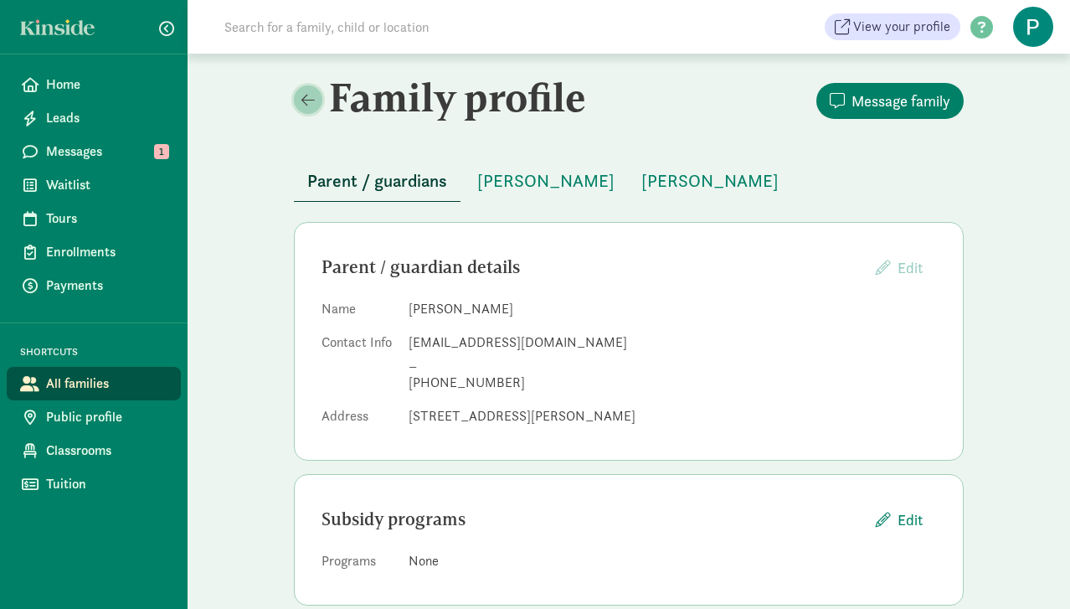
click at [316, 105] on link at bounding box center [308, 99] width 28 height 28
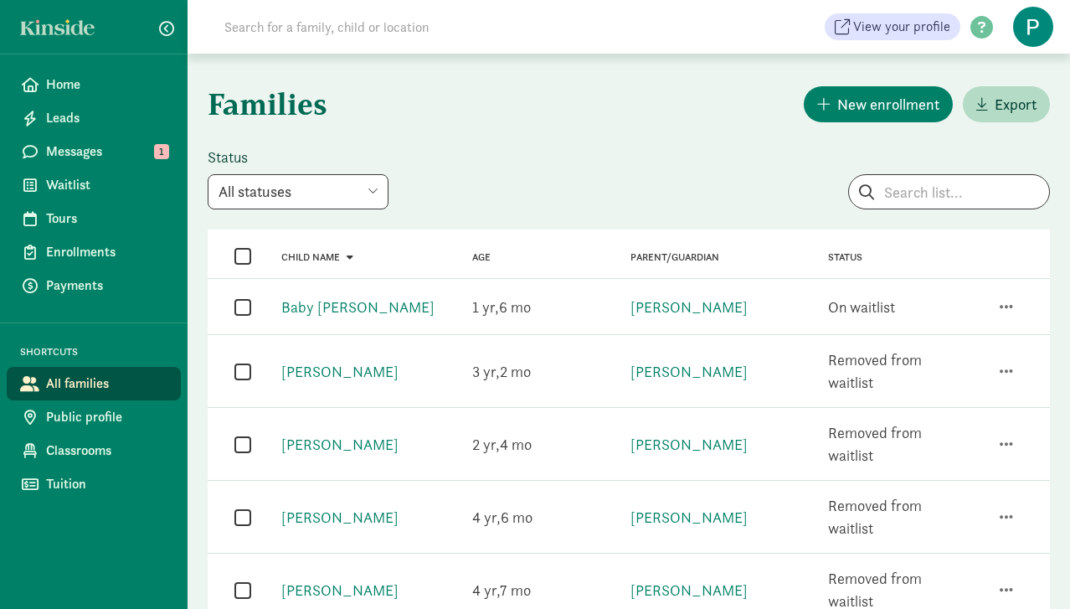
select select "on_waitlist"
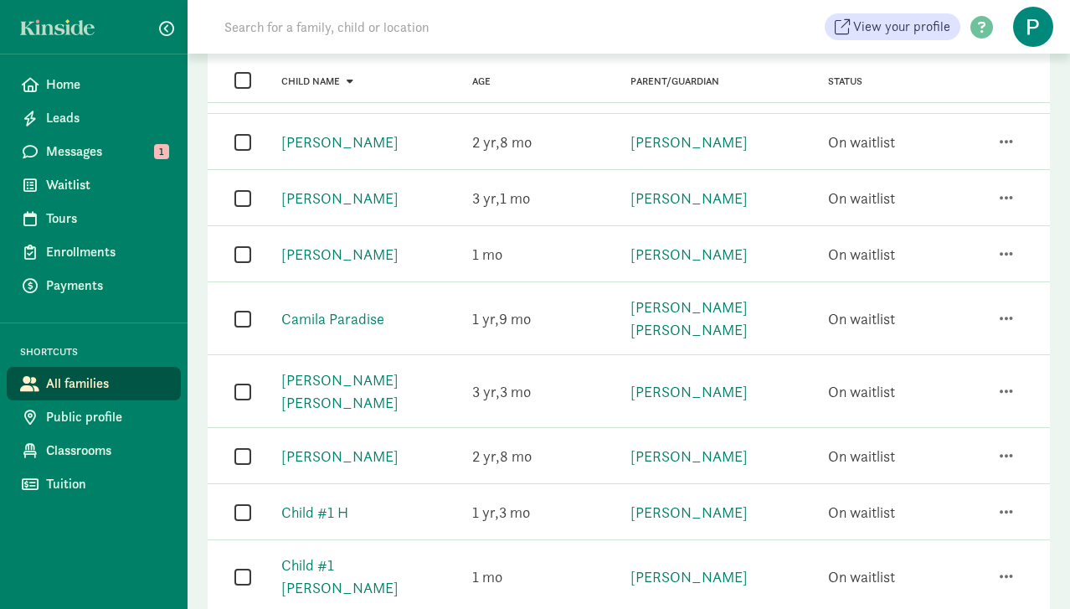
scroll to position [279, 0]
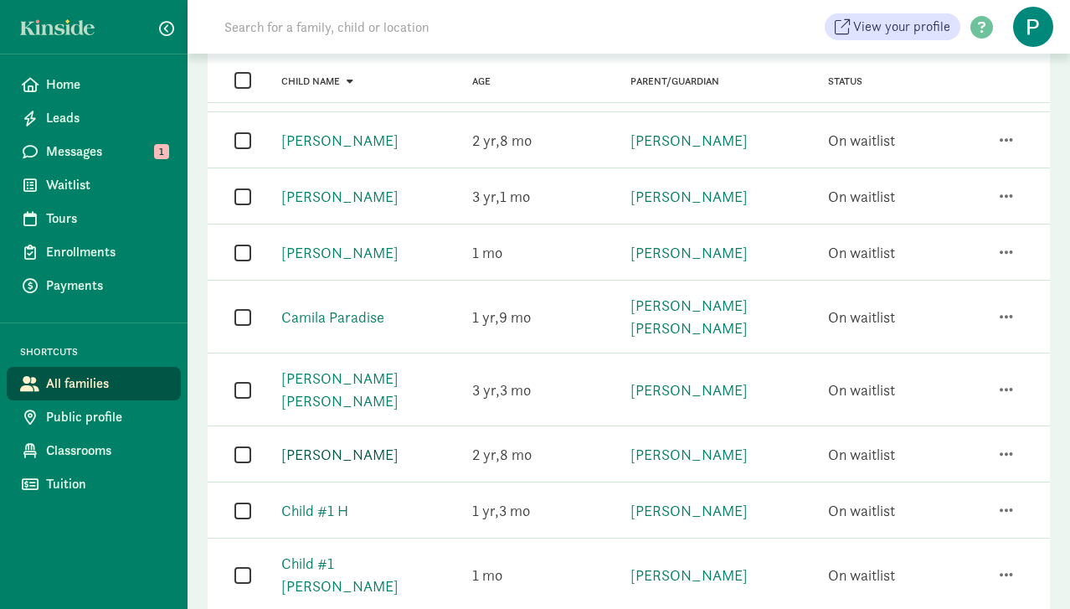
click at [367, 445] on link "[PERSON_NAME]" at bounding box center [339, 454] width 117 height 19
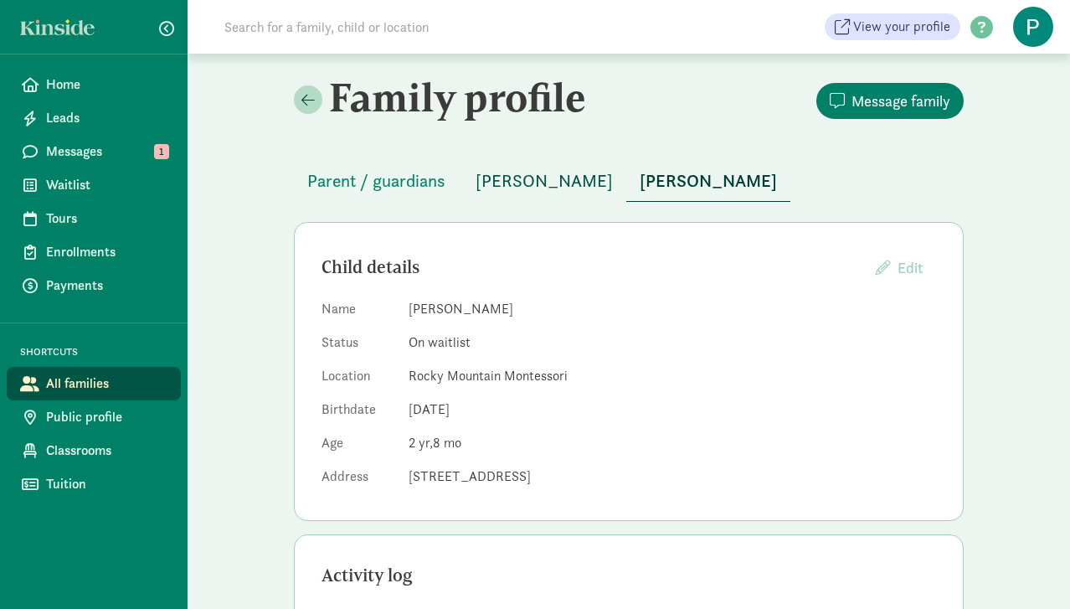
click at [534, 184] on span "[PERSON_NAME]" at bounding box center [544, 181] width 137 height 27
click at [675, 178] on span "[PERSON_NAME]" at bounding box center [708, 181] width 137 height 27
click at [390, 187] on span "Parent / guardians" at bounding box center [376, 181] width 138 height 27
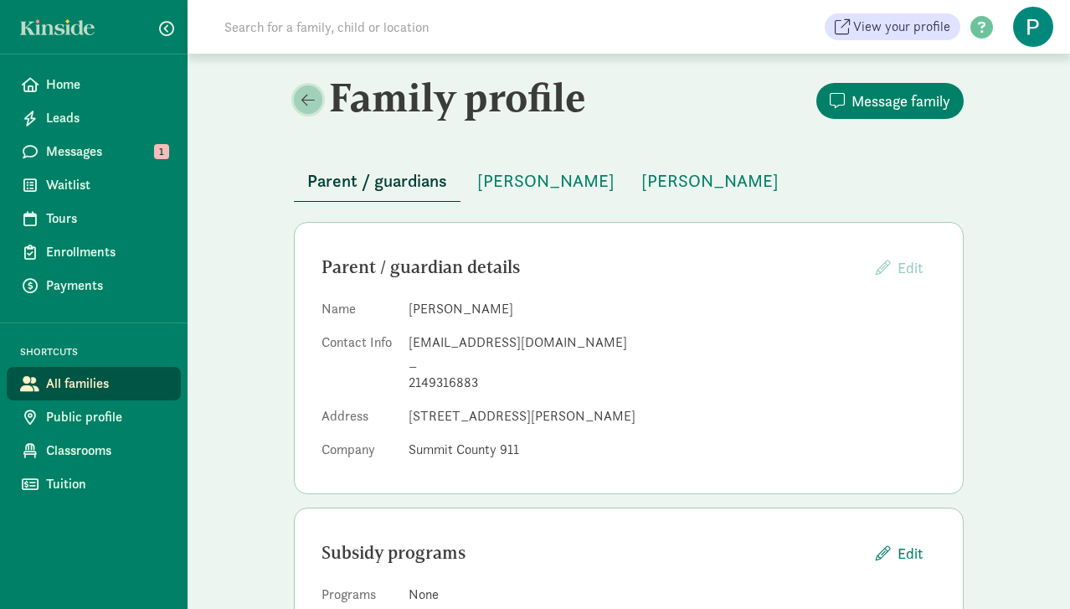
click at [307, 105] on span at bounding box center [308, 99] width 13 height 15
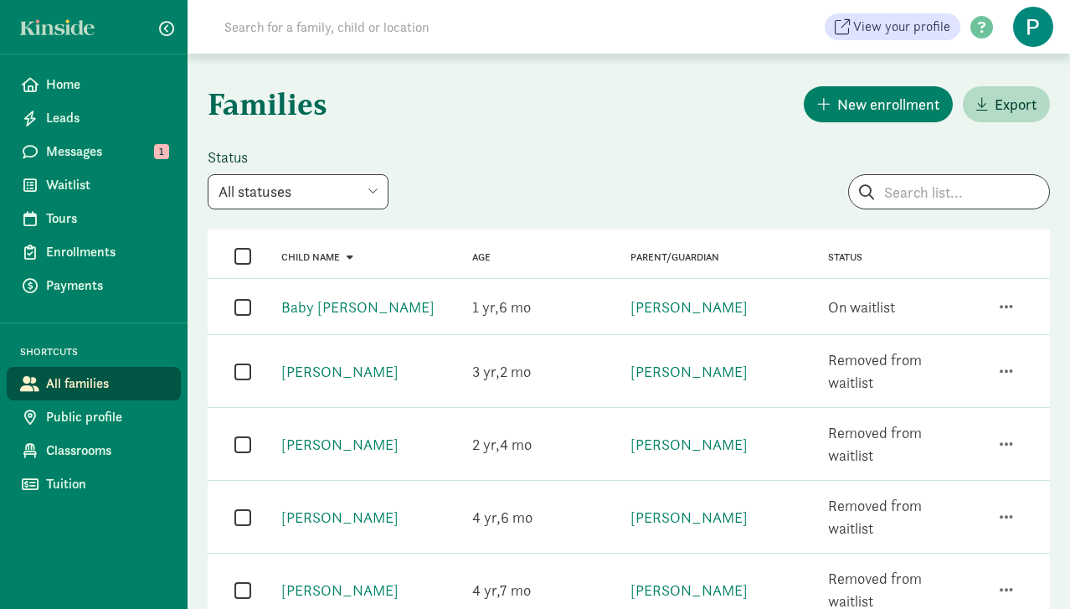
select select "on_waitlist"
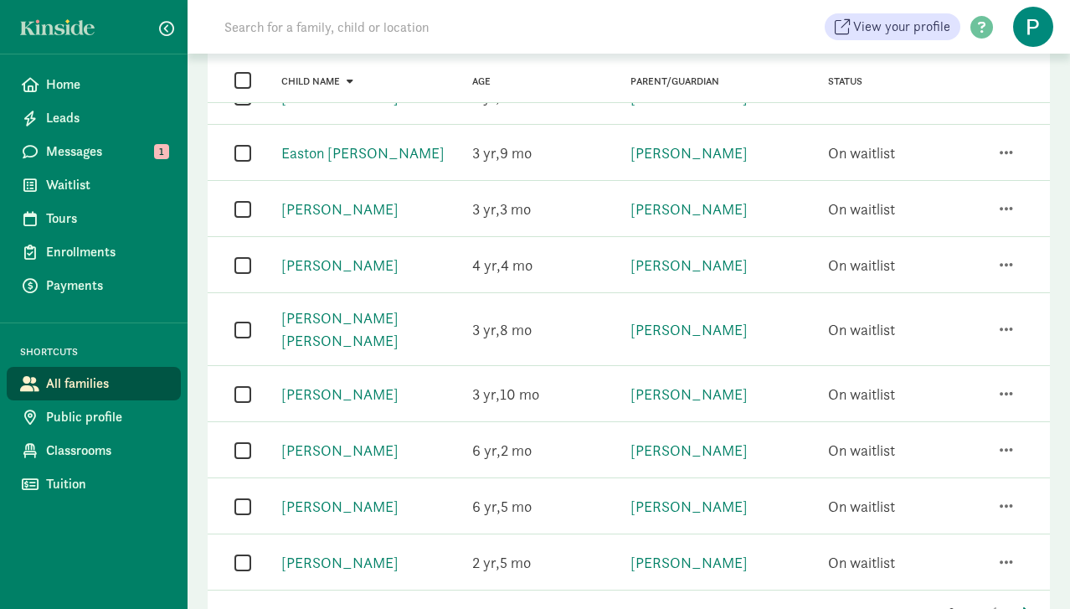
scroll to position [893, 0]
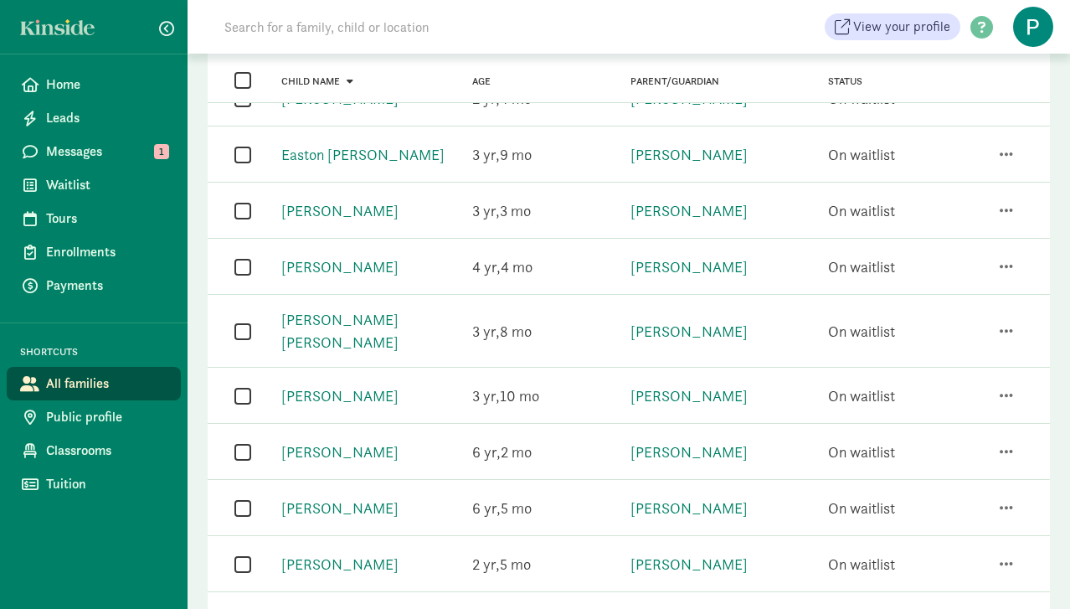
click at [1025, 608] on icon at bounding box center [1026, 614] width 8 height 13
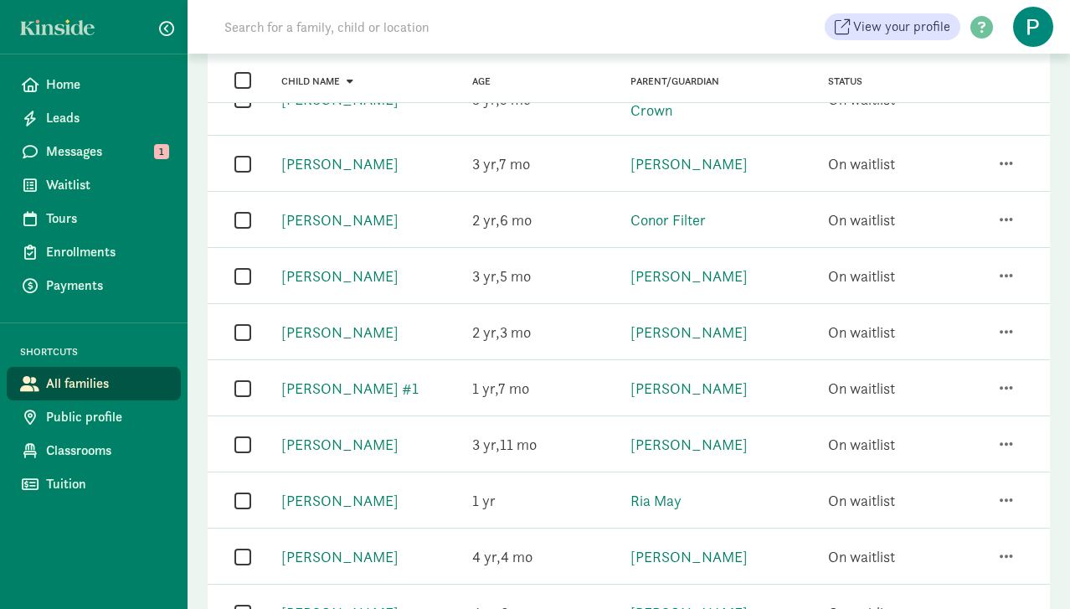
scroll to position [327, 0]
click at [316, 156] on link "[PERSON_NAME]" at bounding box center [339, 165] width 117 height 19
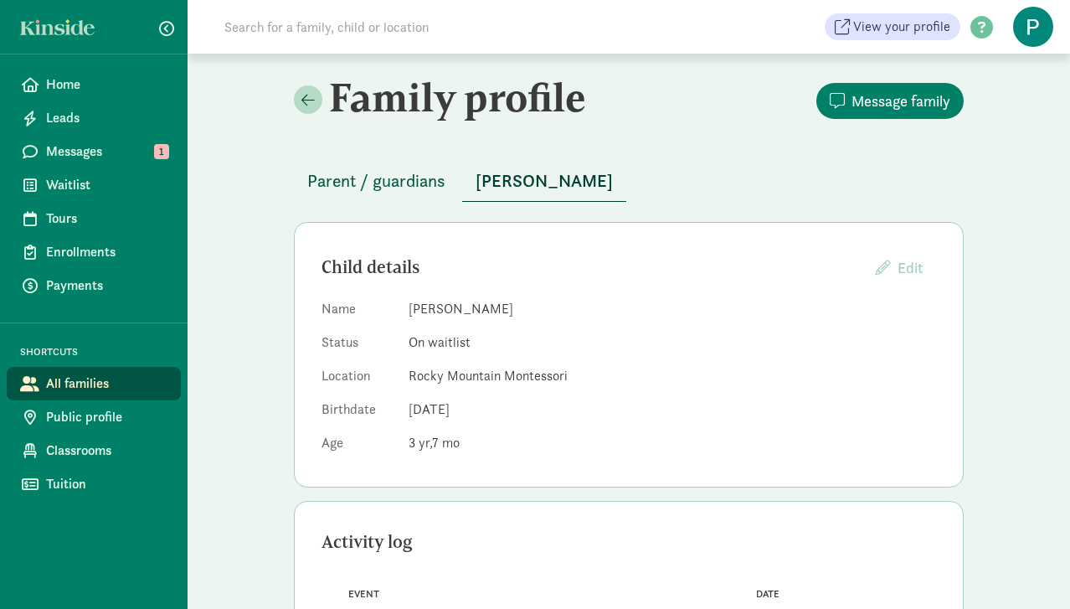
click at [388, 178] on span "Parent / guardians" at bounding box center [376, 181] width 138 height 27
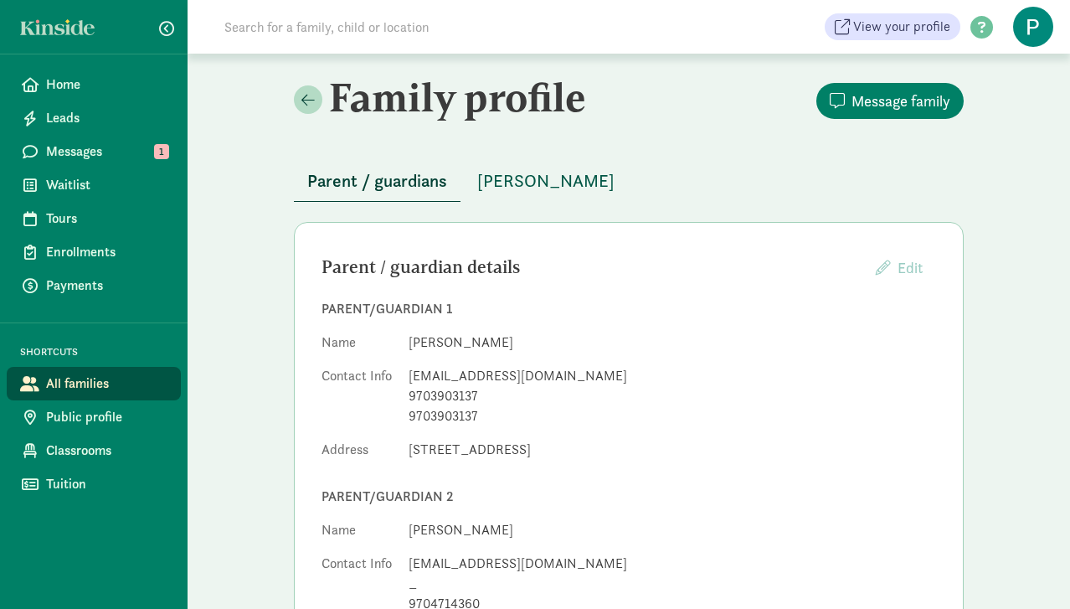
click at [557, 181] on span "[PERSON_NAME]" at bounding box center [545, 181] width 137 height 27
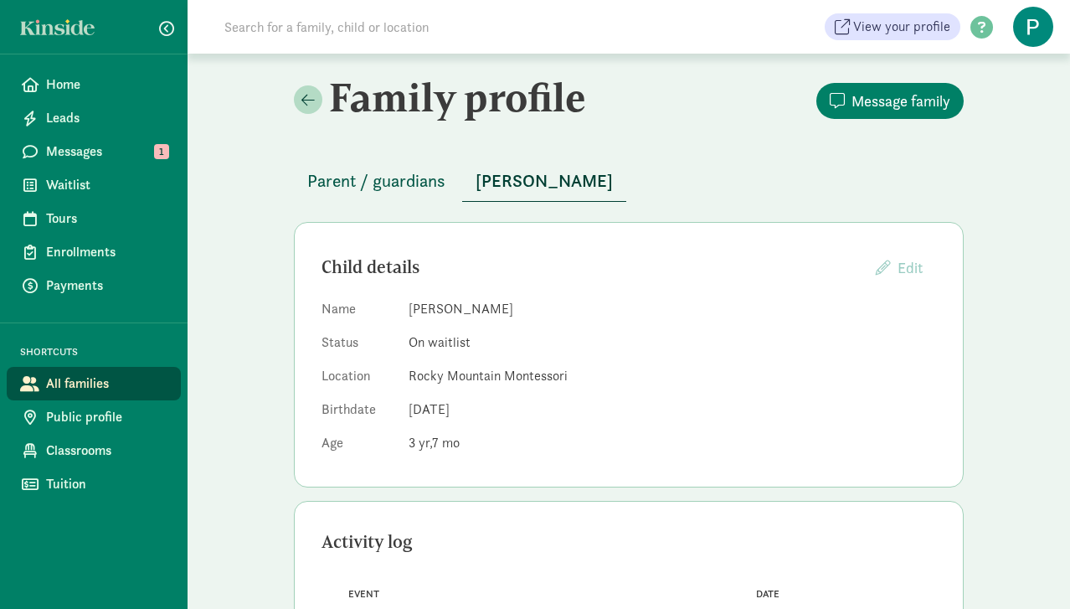
click at [390, 178] on span "Parent / guardians" at bounding box center [376, 181] width 138 height 27
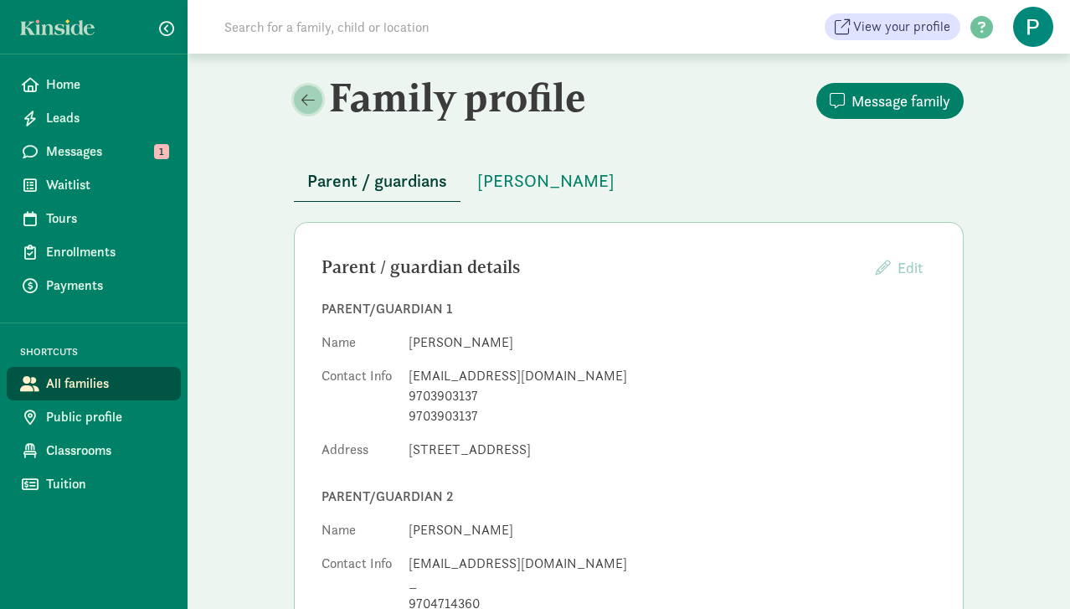
click at [308, 106] on span at bounding box center [308, 99] width 13 height 15
